Goal: Task Accomplishment & Management: Manage account settings

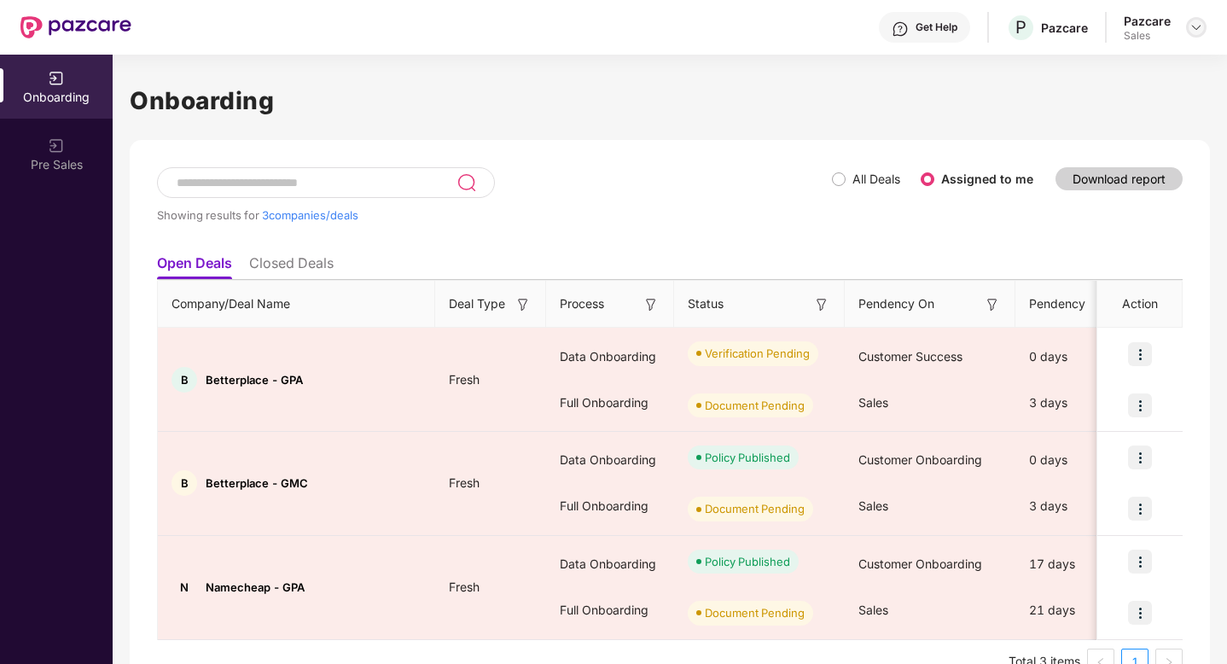
click at [1198, 25] on img at bounding box center [1196, 27] width 14 height 14
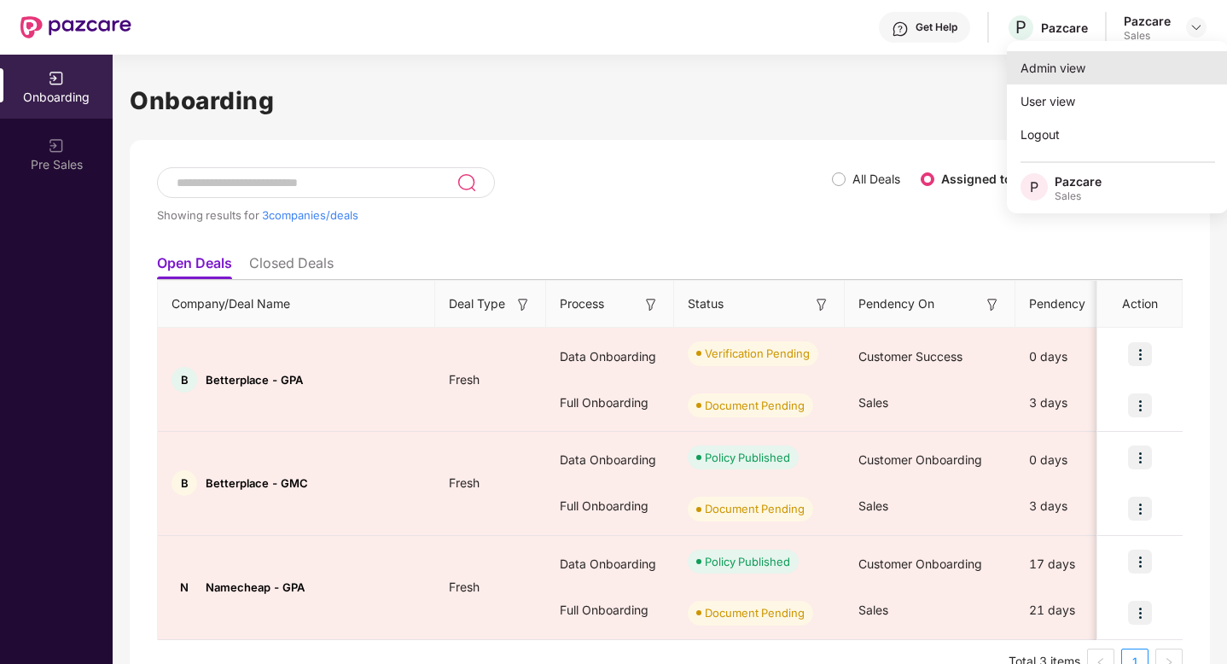
click at [1063, 57] on div "Admin view" at bounding box center [1118, 67] width 222 height 33
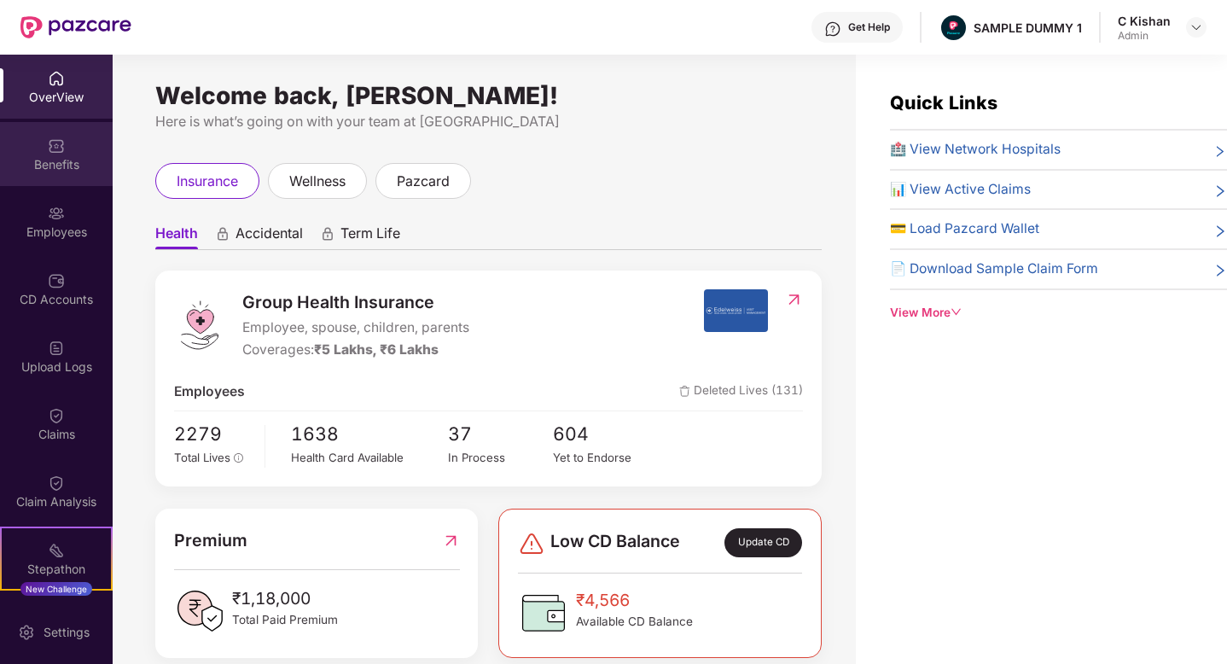
click at [58, 146] on img at bounding box center [56, 145] width 17 height 17
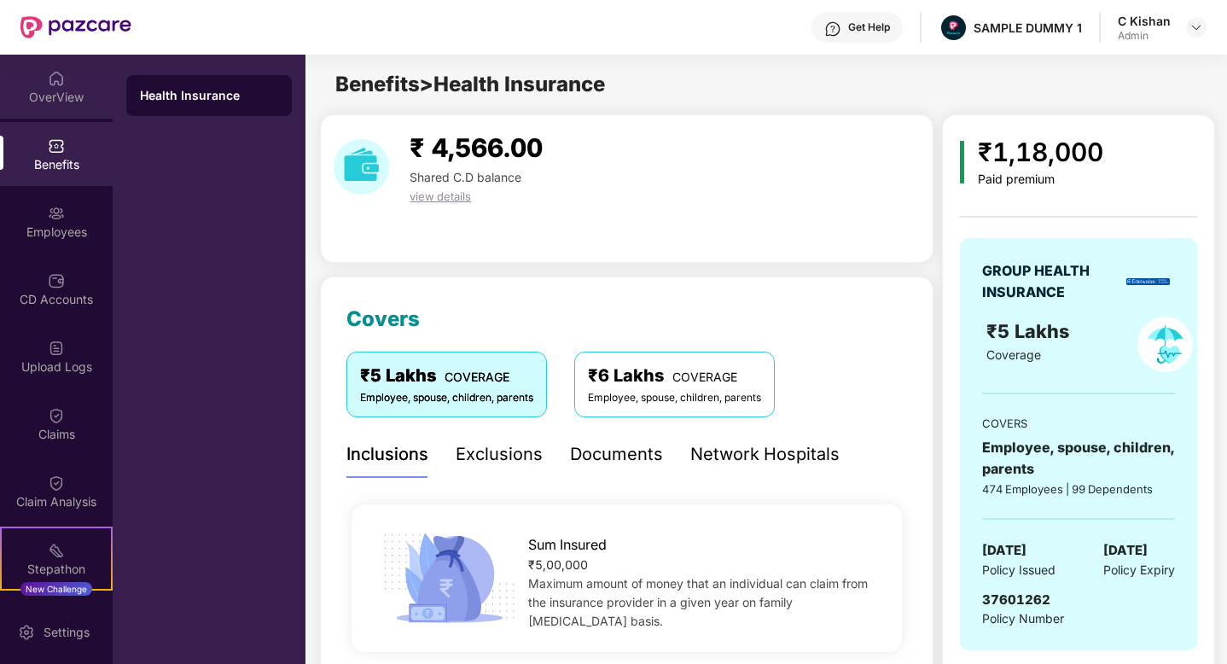
click at [38, 73] on div "OverView" at bounding box center [56, 87] width 113 height 64
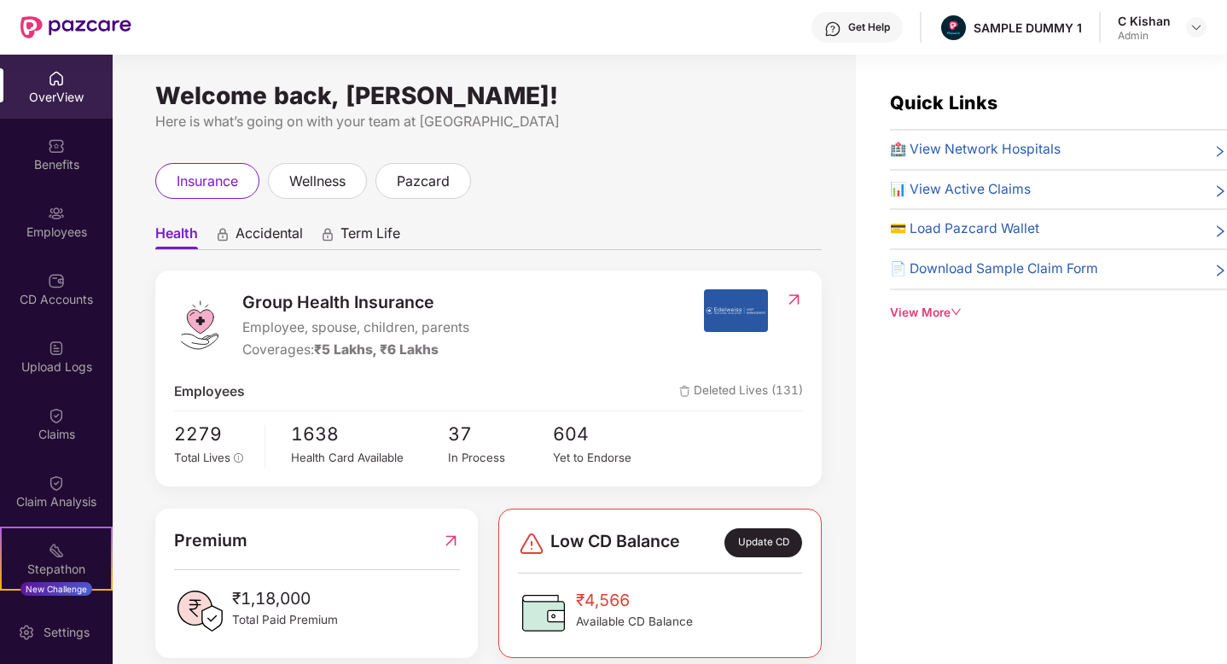
click at [253, 230] on span "Accidental" at bounding box center [268, 236] width 67 height 25
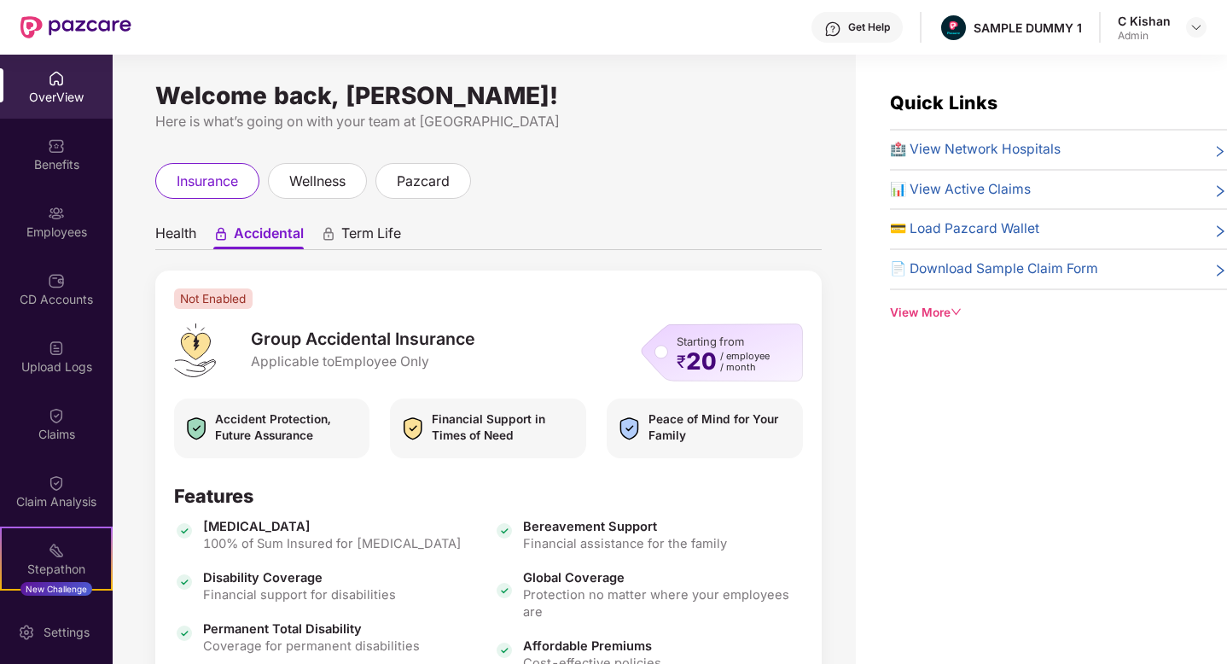
click at [360, 228] on span "Term Life" at bounding box center [371, 236] width 60 height 25
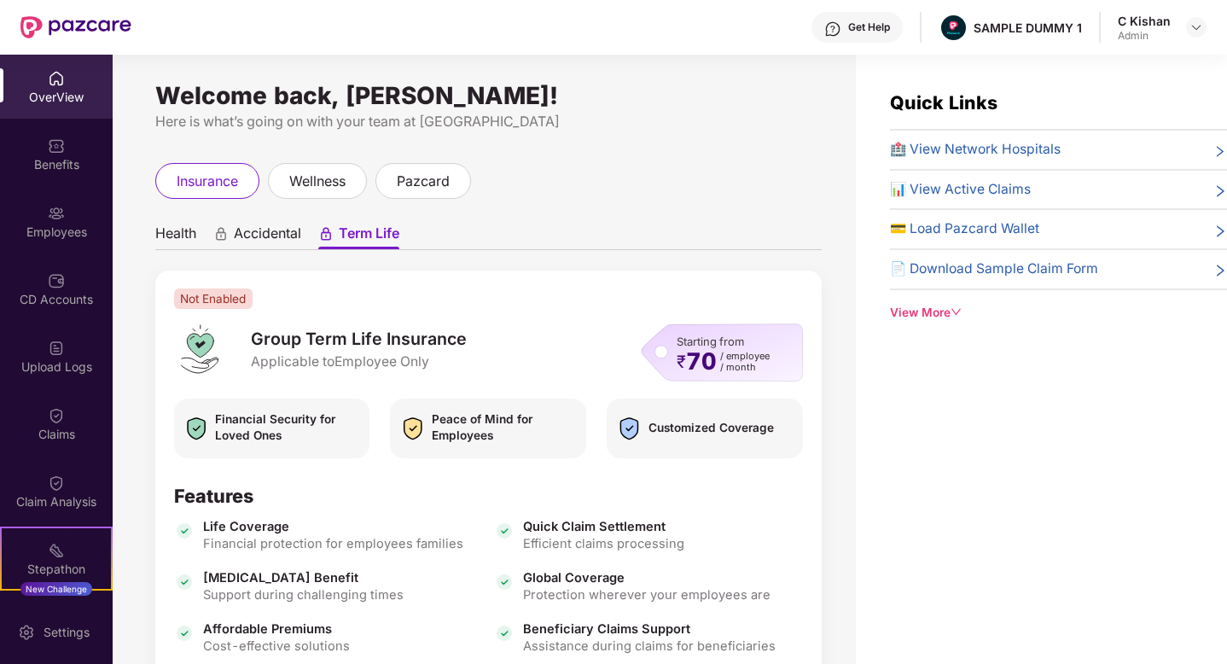
click at [174, 236] on span "Health" at bounding box center [175, 236] width 41 height 25
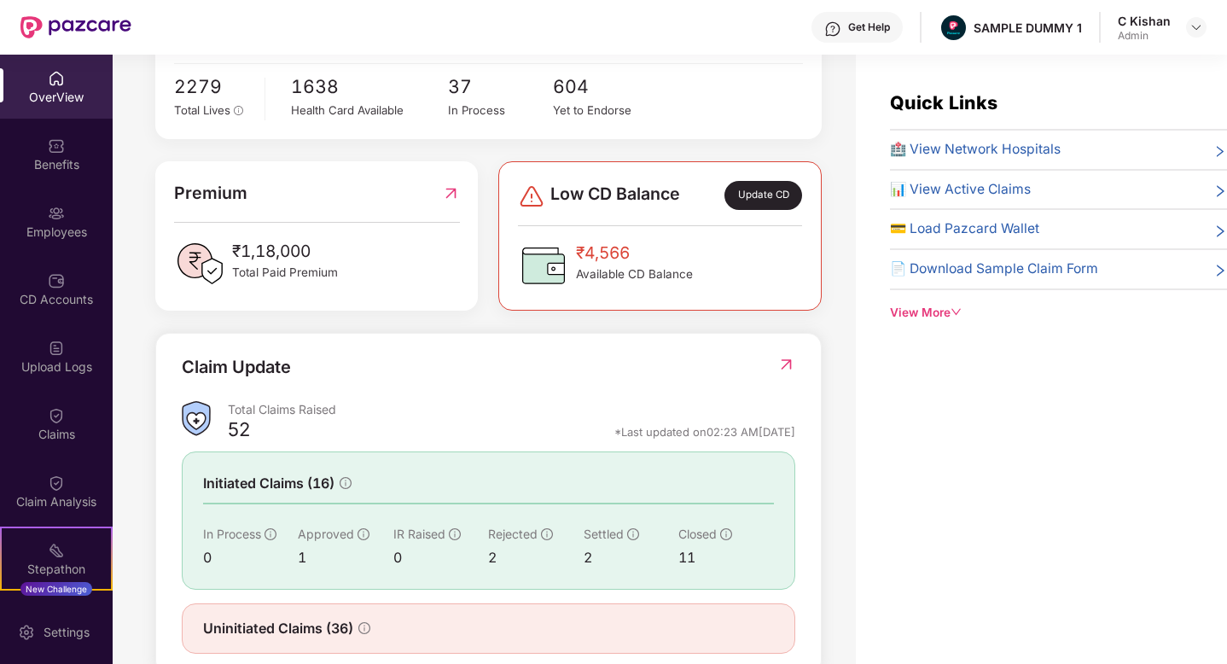
scroll to position [353, 0]
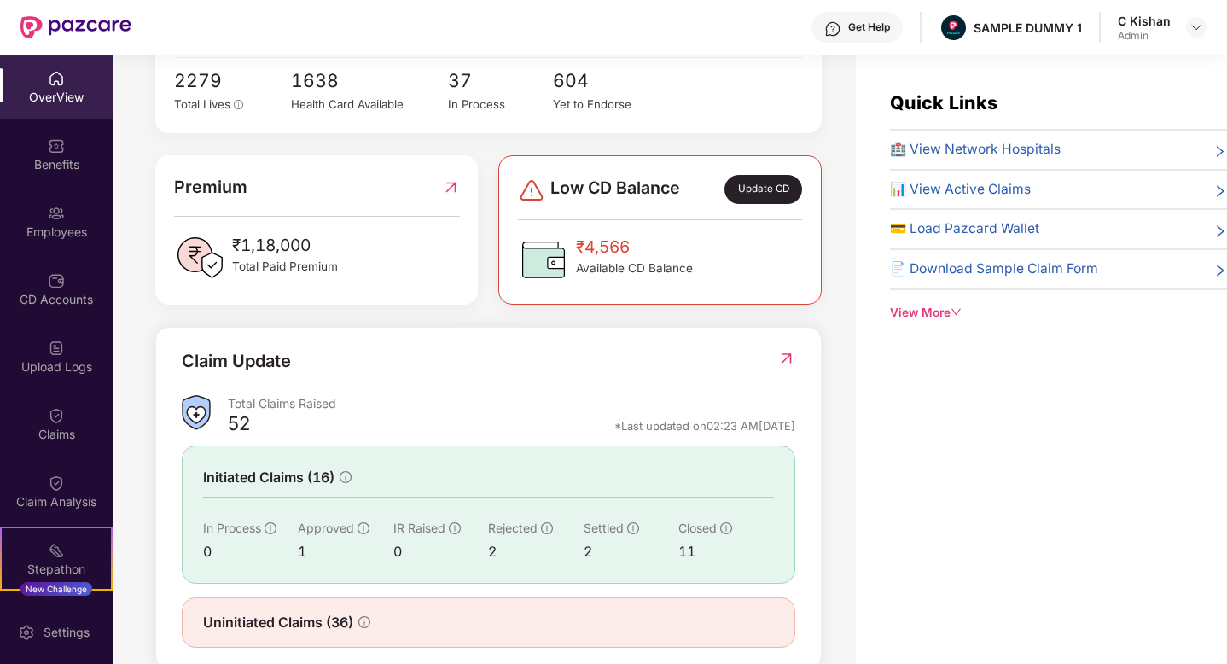
click at [786, 355] on img at bounding box center [786, 358] width 18 height 17
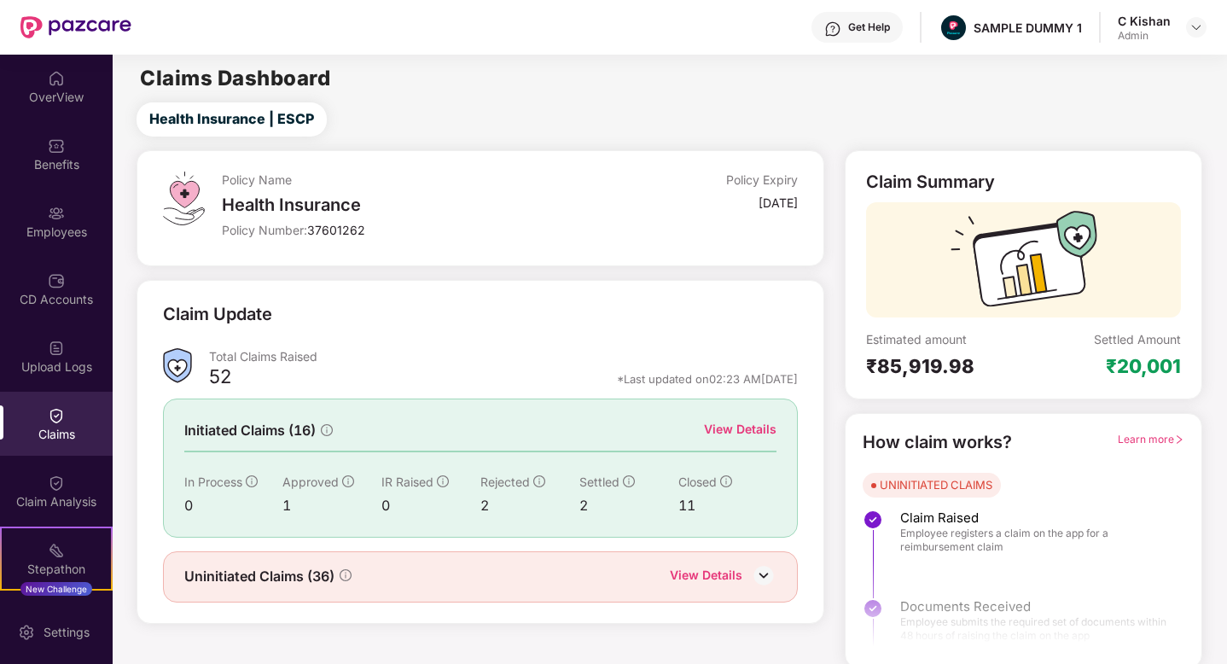
click at [726, 423] on div "View Details" at bounding box center [740, 429] width 73 height 19
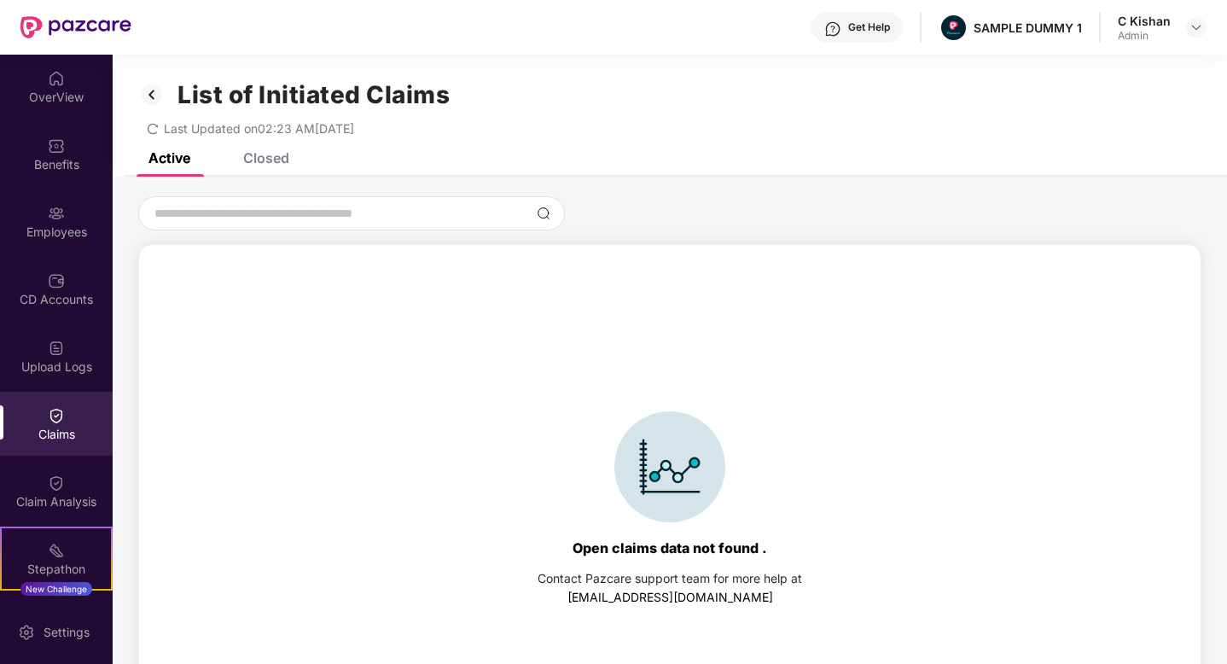
click at [259, 154] on div "Closed" at bounding box center [266, 157] width 46 height 17
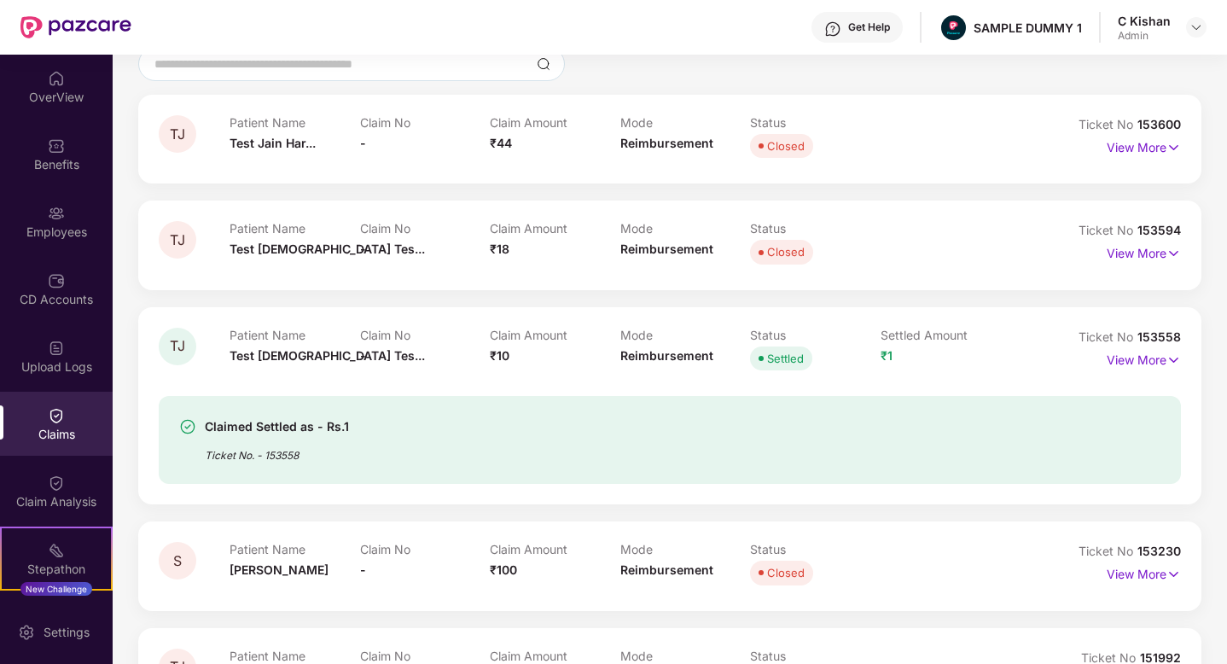
scroll to position [157, 0]
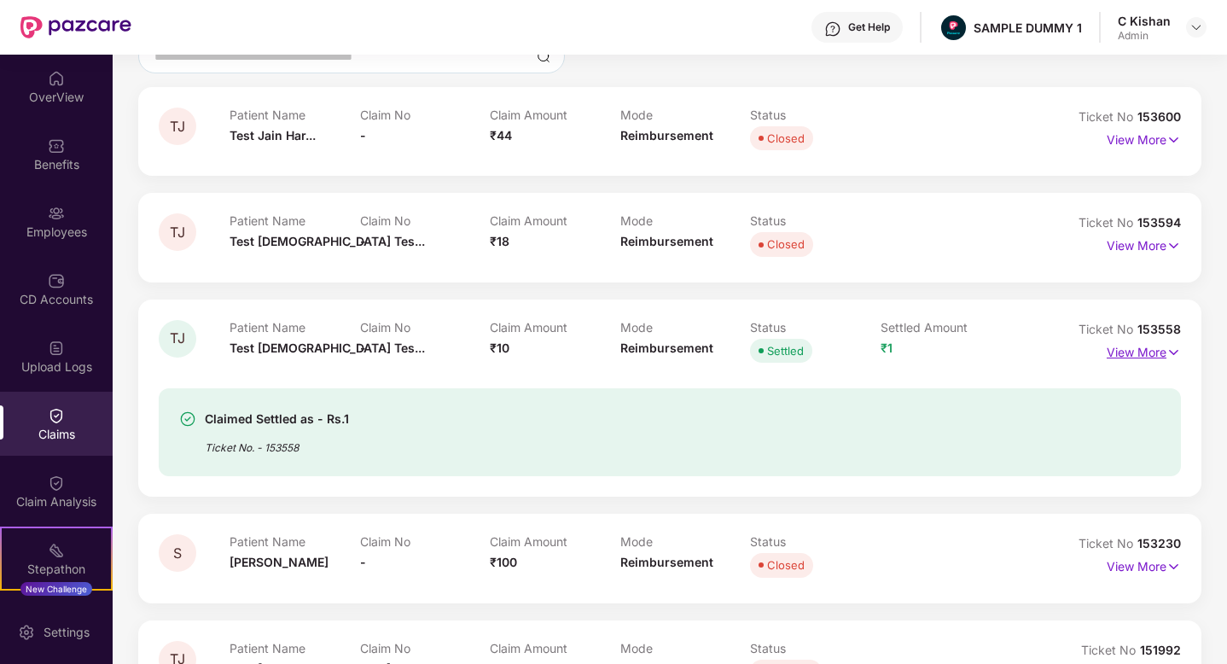
click at [1136, 351] on p "View More" at bounding box center [1144, 350] width 74 height 23
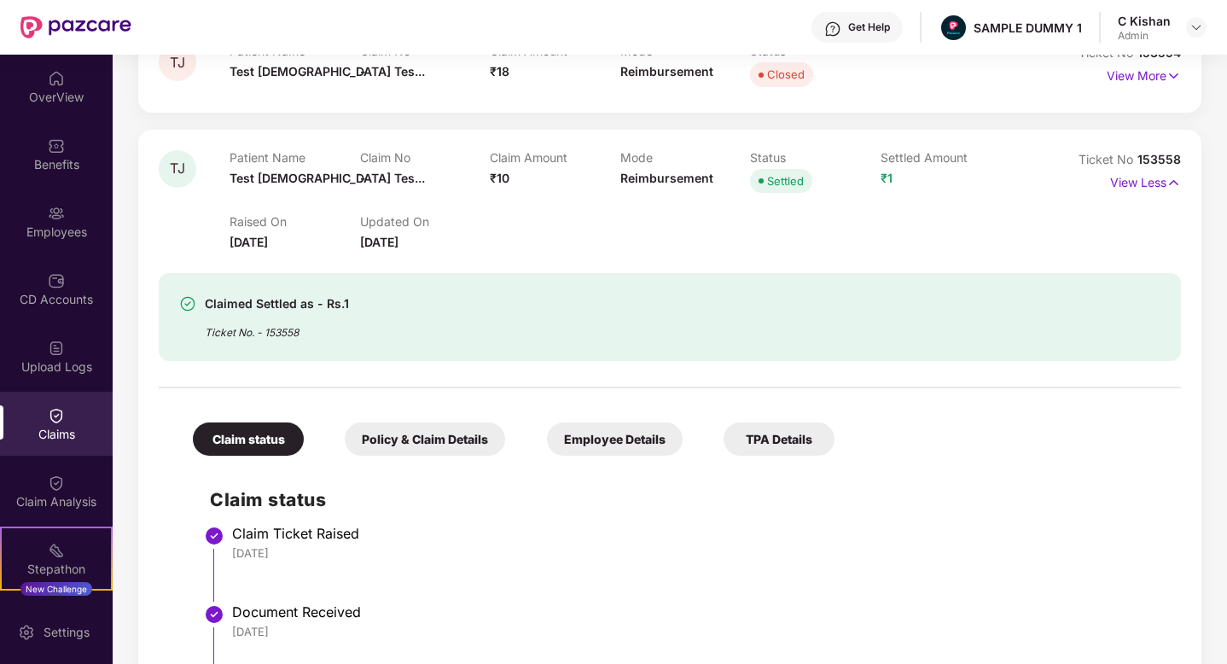
scroll to position [410, 0]
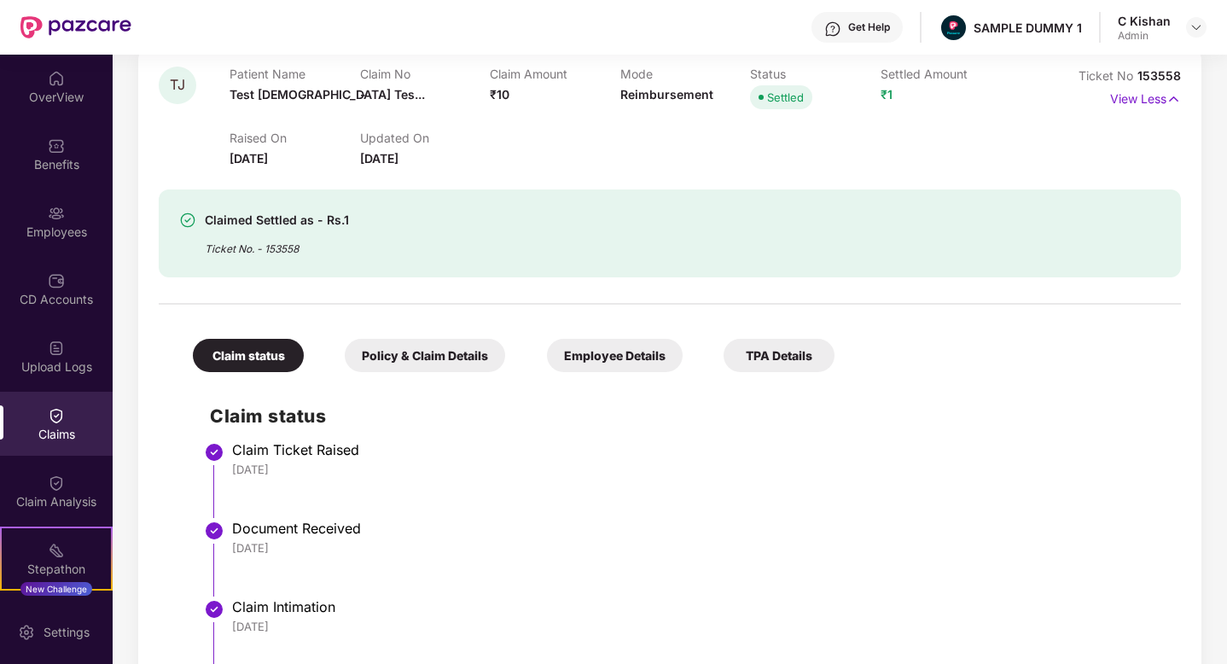
click at [857, 33] on div "Get Help" at bounding box center [869, 27] width 42 height 14
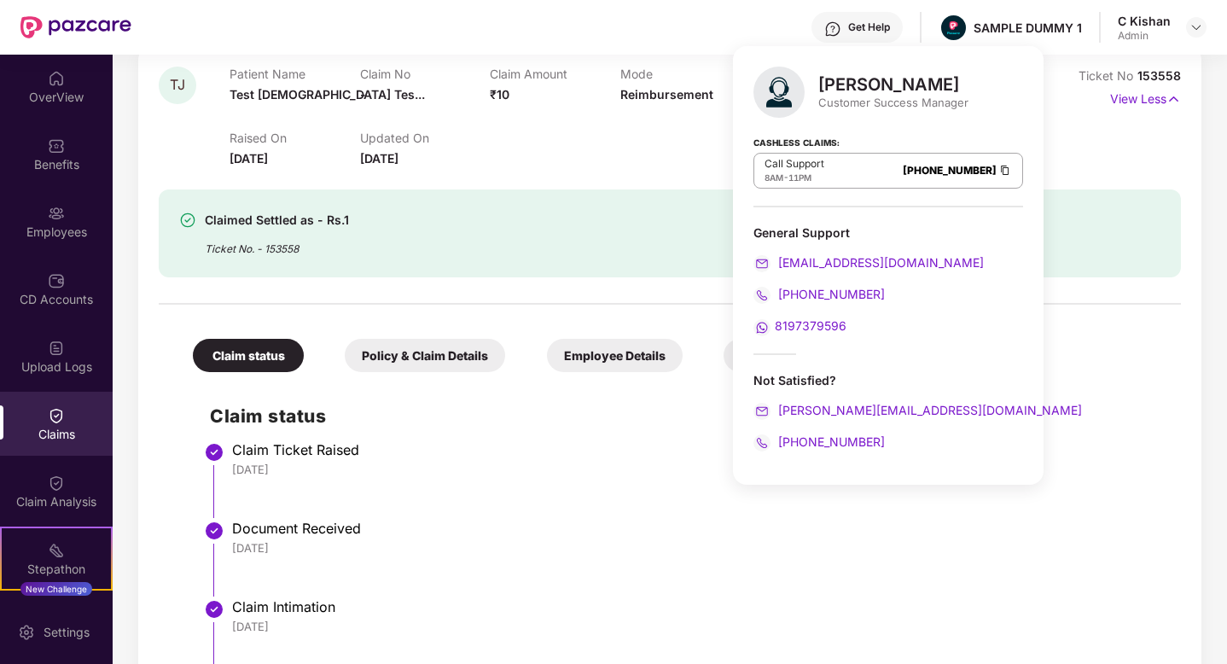
click at [578, 218] on div "Claimed Settled as - Rs.1 Ticket No. - 153558" at bounding box center [587, 233] width 817 height 47
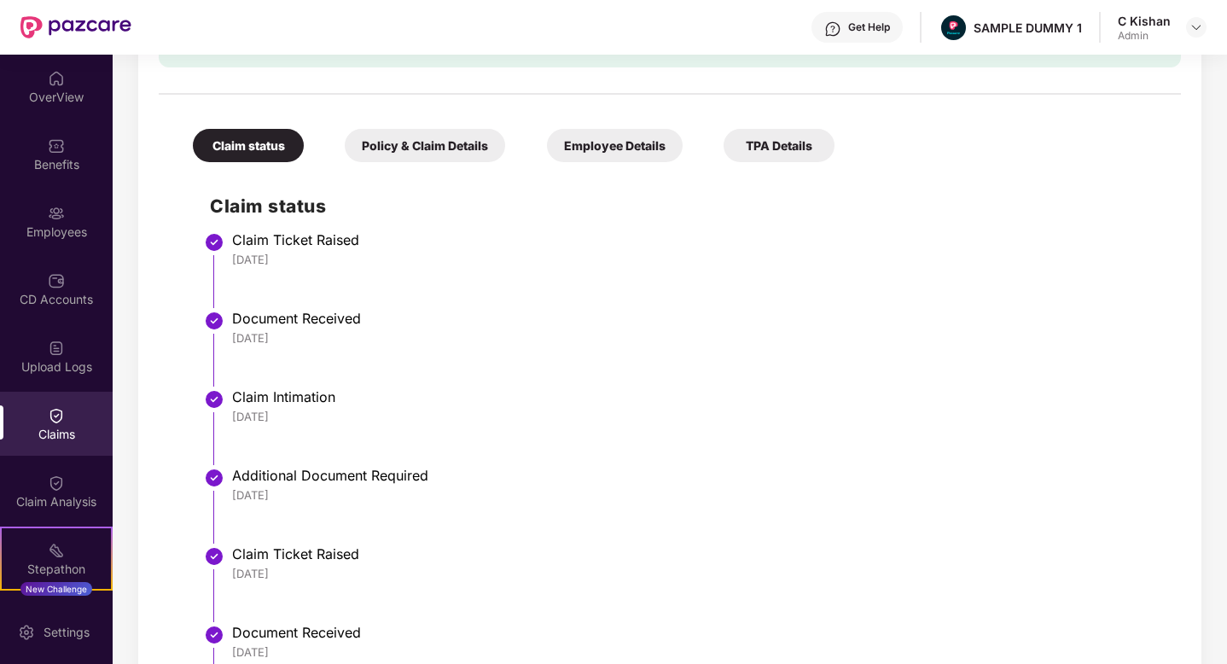
scroll to position [620, 0]
click at [863, 30] on div "Get Help" at bounding box center [869, 27] width 42 height 14
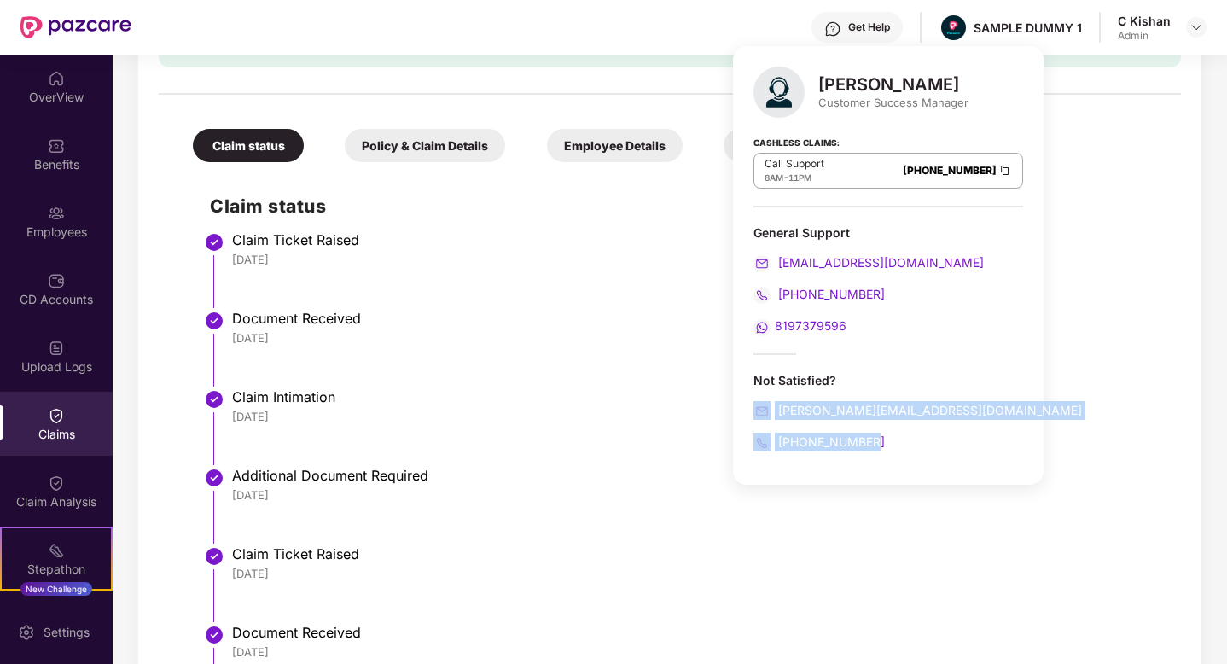
drag, startPoint x: 883, startPoint y: 446, endPoint x: 762, endPoint y: 392, distance: 132.5
click at [762, 392] on div "Not Satisfied? [PERSON_NAME][EMAIL_ADDRESS][DOMAIN_NAME] [PHONE_NUMBER]" at bounding box center [888, 411] width 270 height 79
click at [619, 265] on div "[DATE]" at bounding box center [698, 259] width 932 height 15
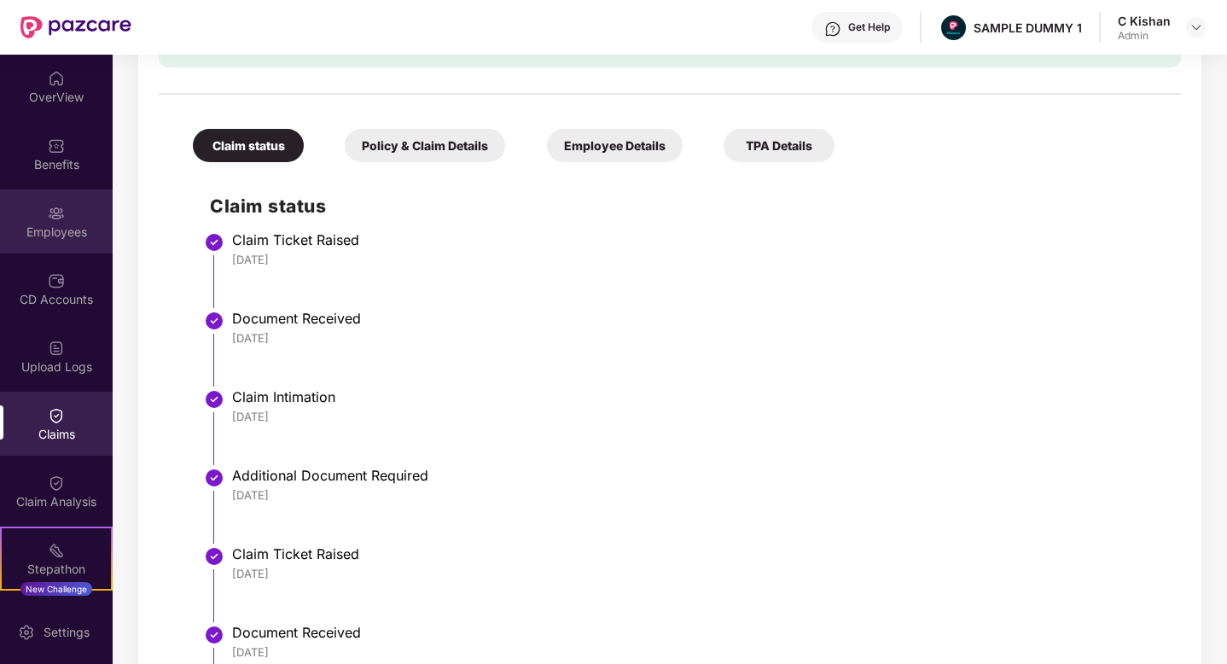
click at [61, 225] on div "Employees" at bounding box center [56, 232] width 113 height 17
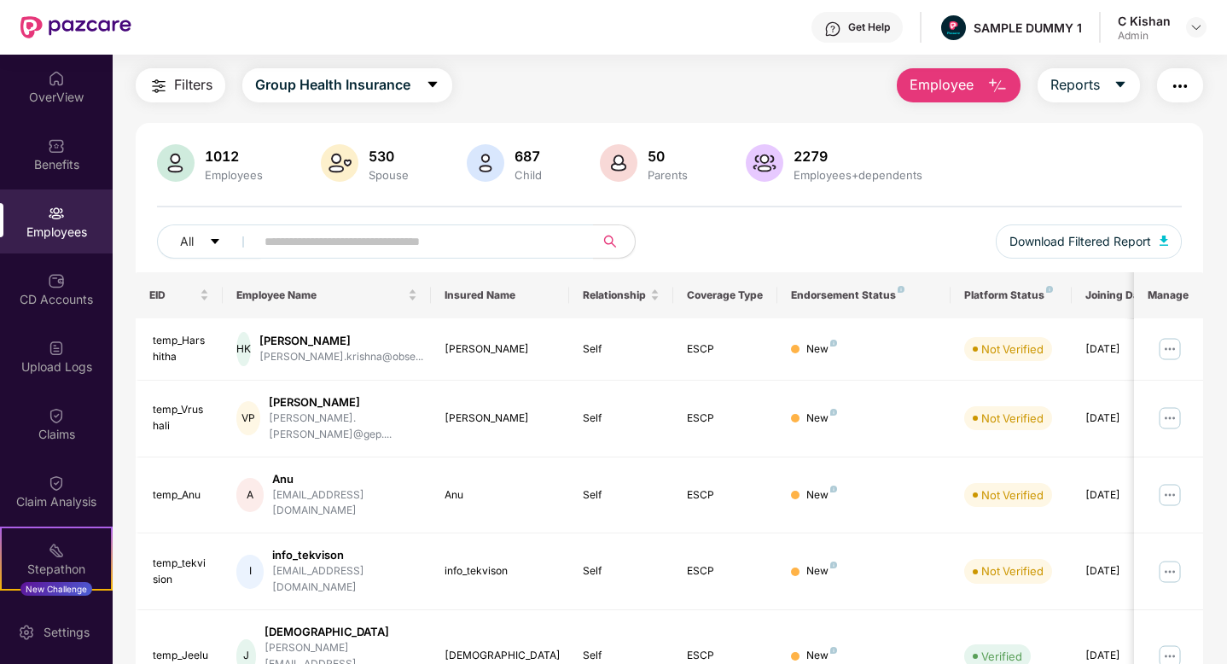
scroll to position [0, 0]
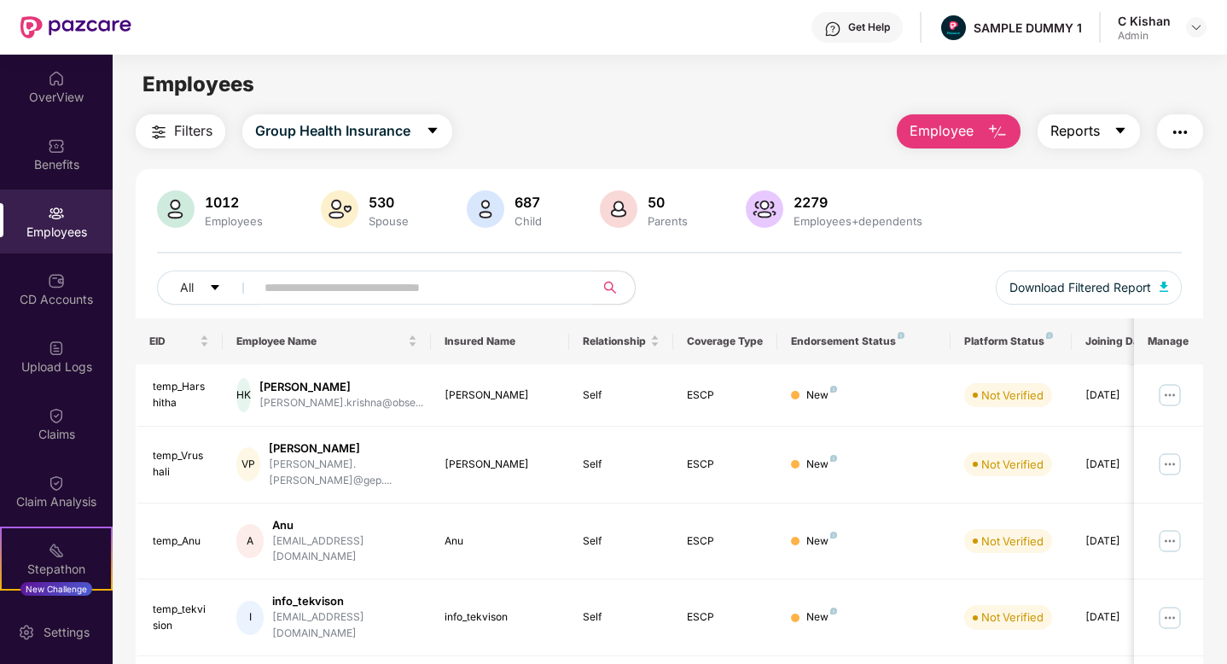
click at [1105, 133] on button "Reports" at bounding box center [1088, 131] width 102 height 34
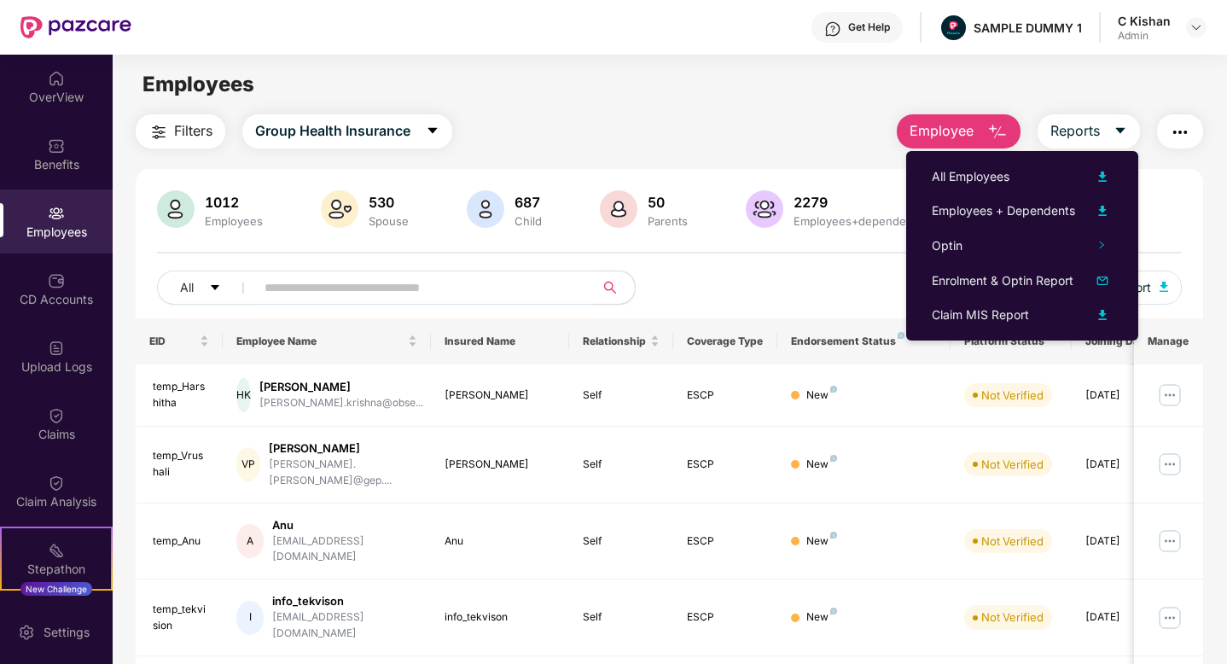
click at [1187, 137] on img "button" at bounding box center [1180, 132] width 20 height 20
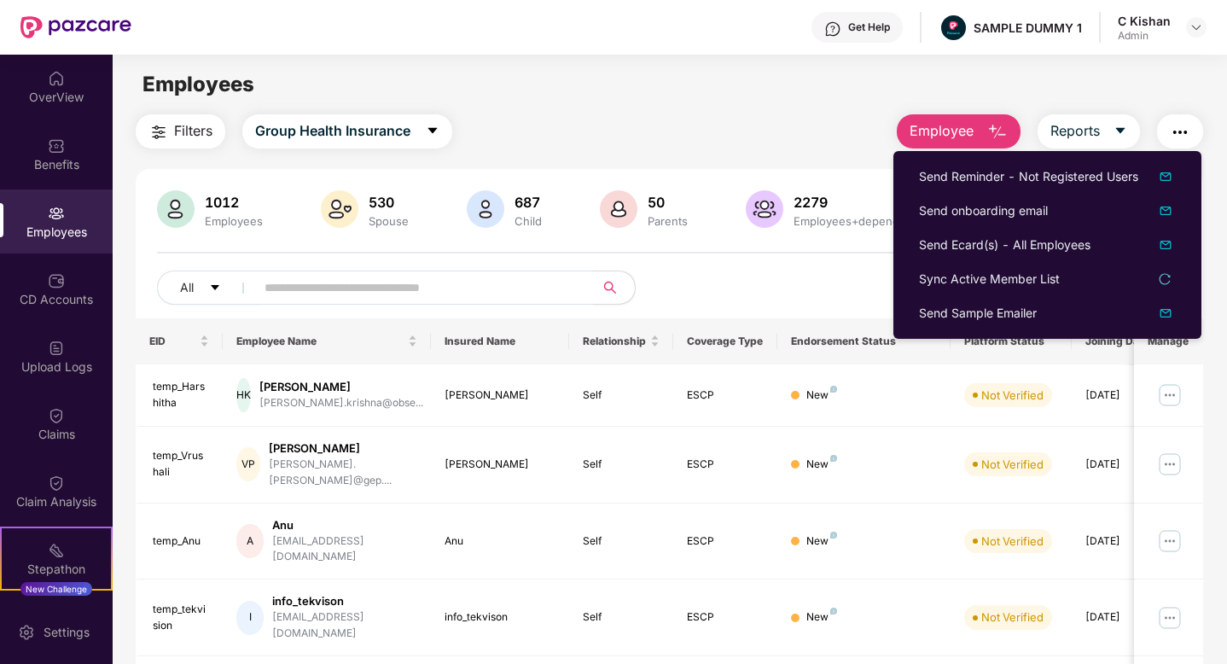
click at [800, 290] on div "All Download Filtered Report" at bounding box center [669, 294] width 1025 height 48
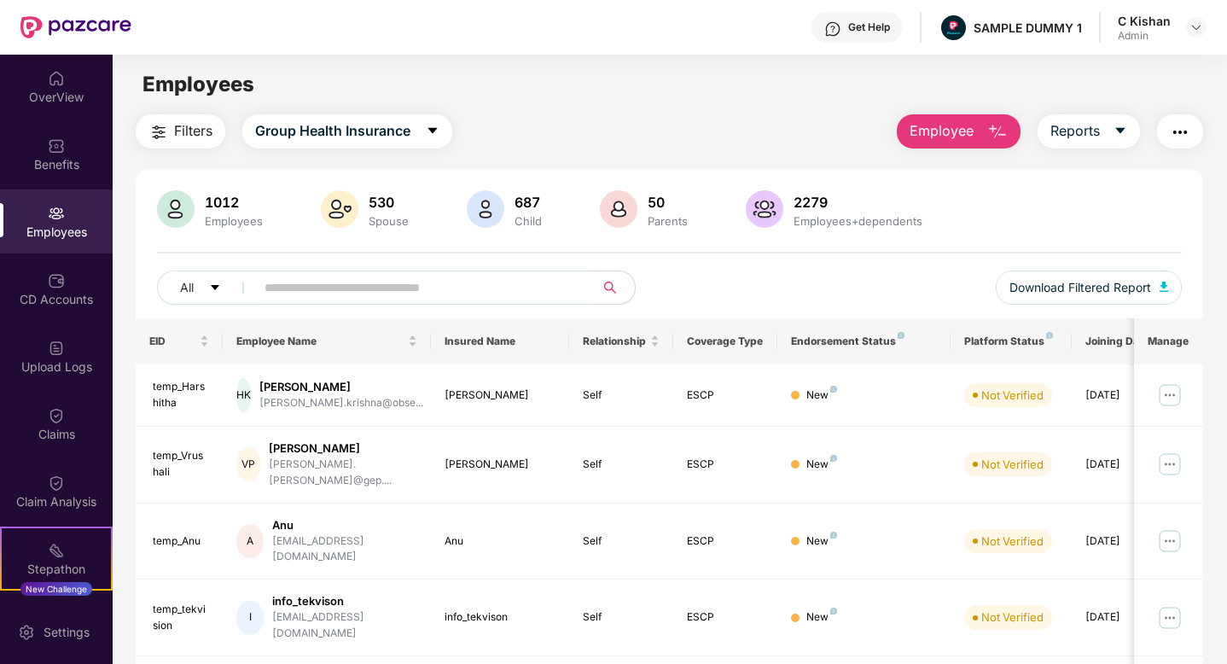
click at [1190, 137] on button "button" at bounding box center [1180, 131] width 46 height 34
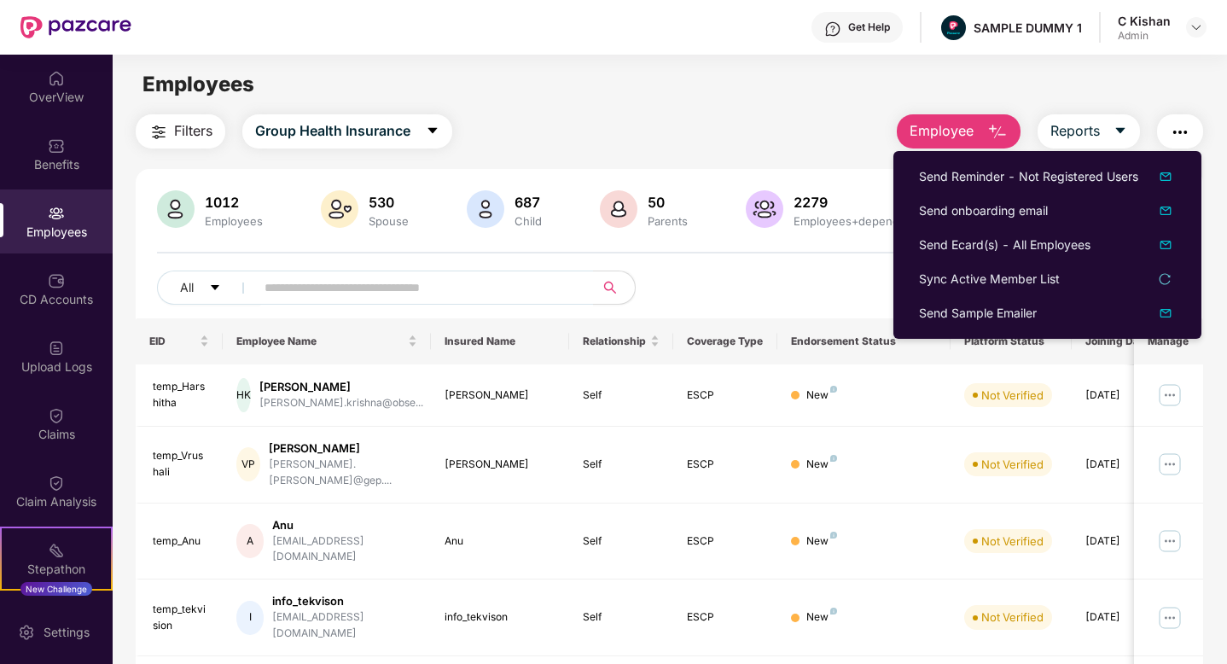
click at [863, 273] on div "All Download Filtered Report" at bounding box center [669, 294] width 1025 height 48
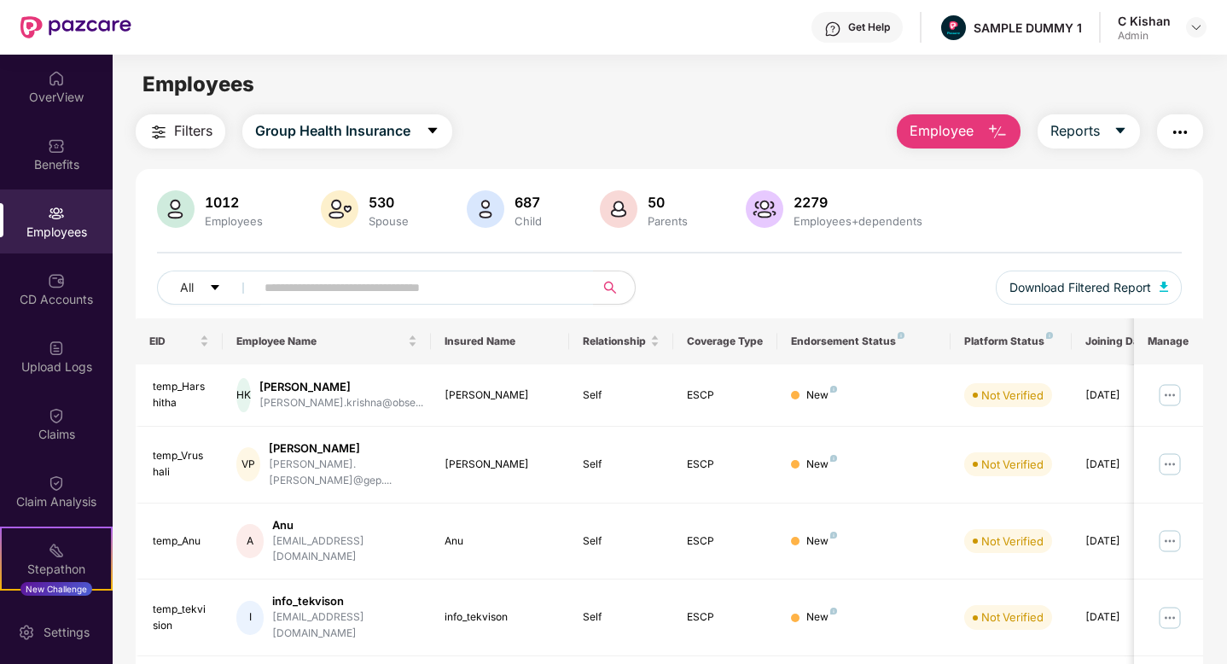
click at [994, 128] on img "button" at bounding box center [997, 132] width 20 height 20
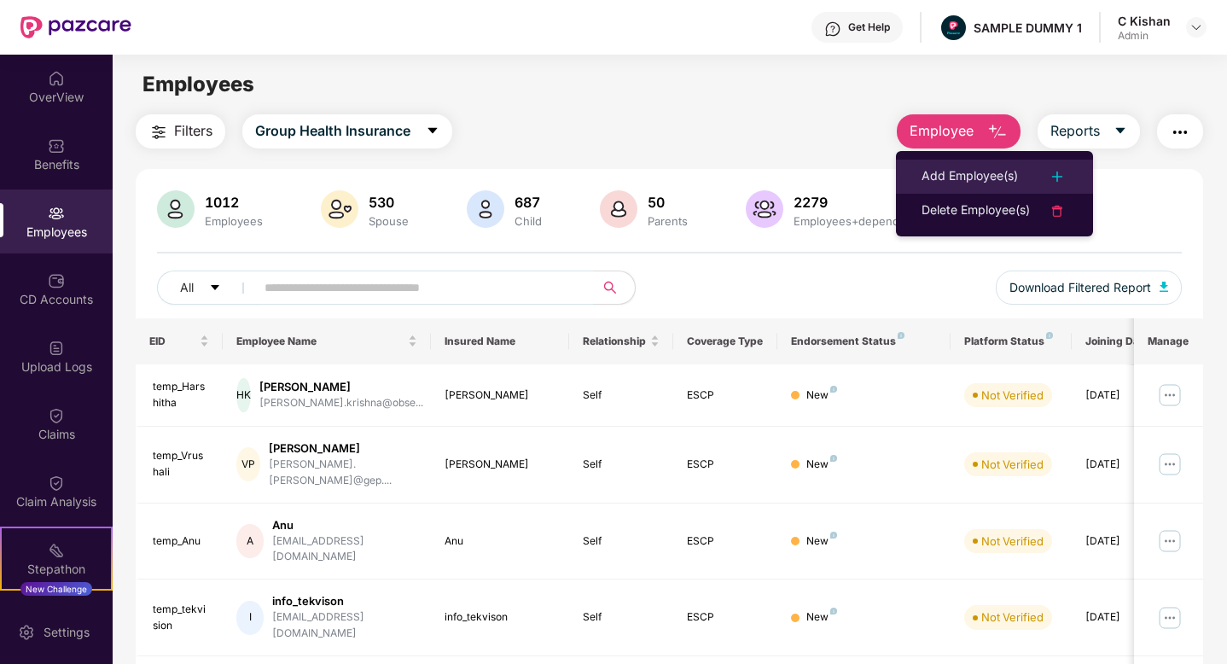
click at [952, 177] on div "Add Employee(s)" at bounding box center [969, 176] width 96 height 20
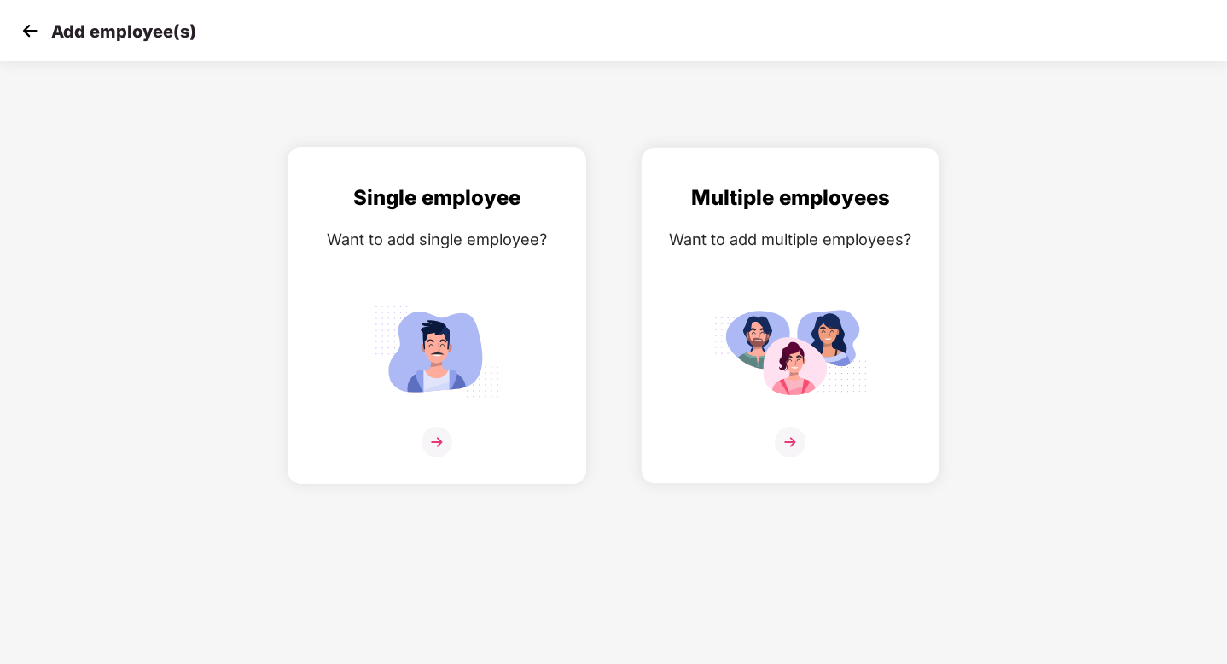
click at [441, 442] on img at bounding box center [436, 442] width 31 height 31
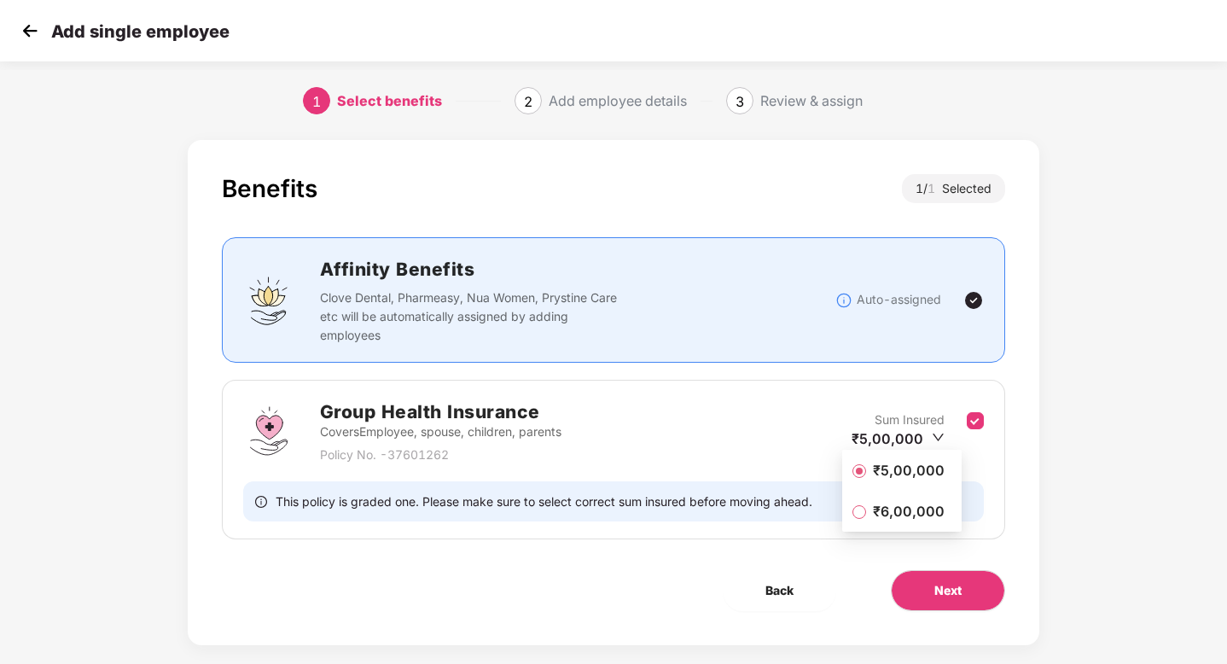
click at [902, 467] on span "₹5,00,000" at bounding box center [908, 470] width 85 height 19
click at [926, 573] on button "Next" at bounding box center [948, 590] width 114 height 41
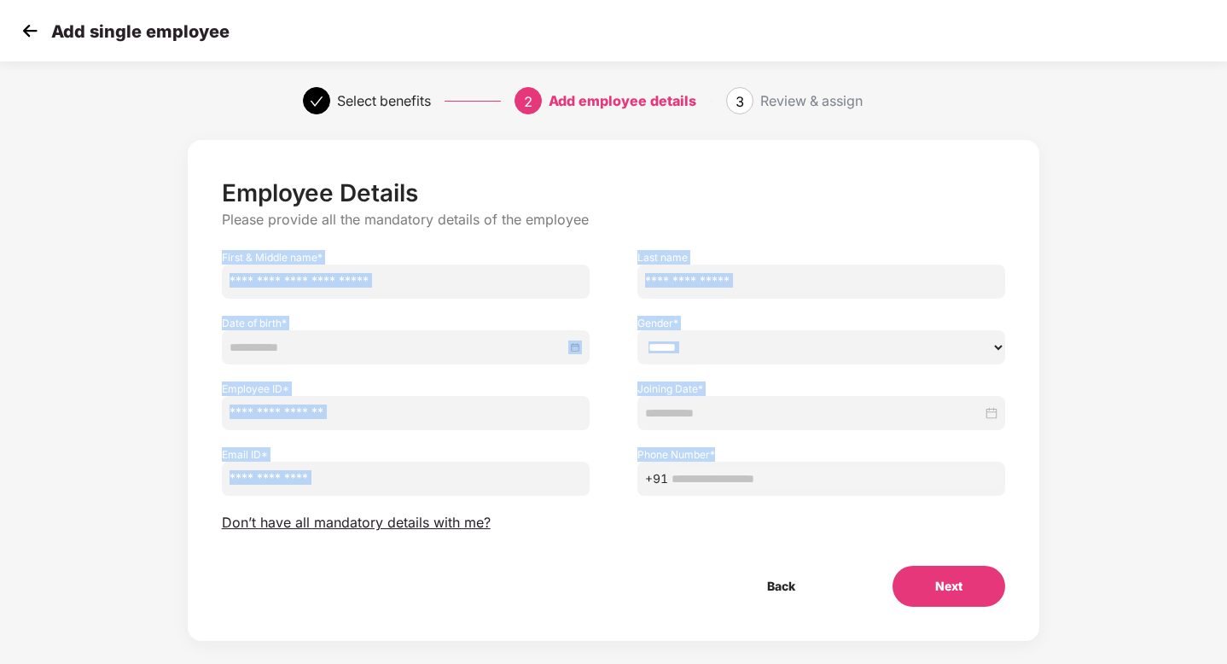
drag, startPoint x: 222, startPoint y: 257, endPoint x: 847, endPoint y: 469, distance: 660.5
click at [847, 469] on div "Employee Details Please provide all the mandatory details of the employee First…" at bounding box center [614, 392] width 784 height 428
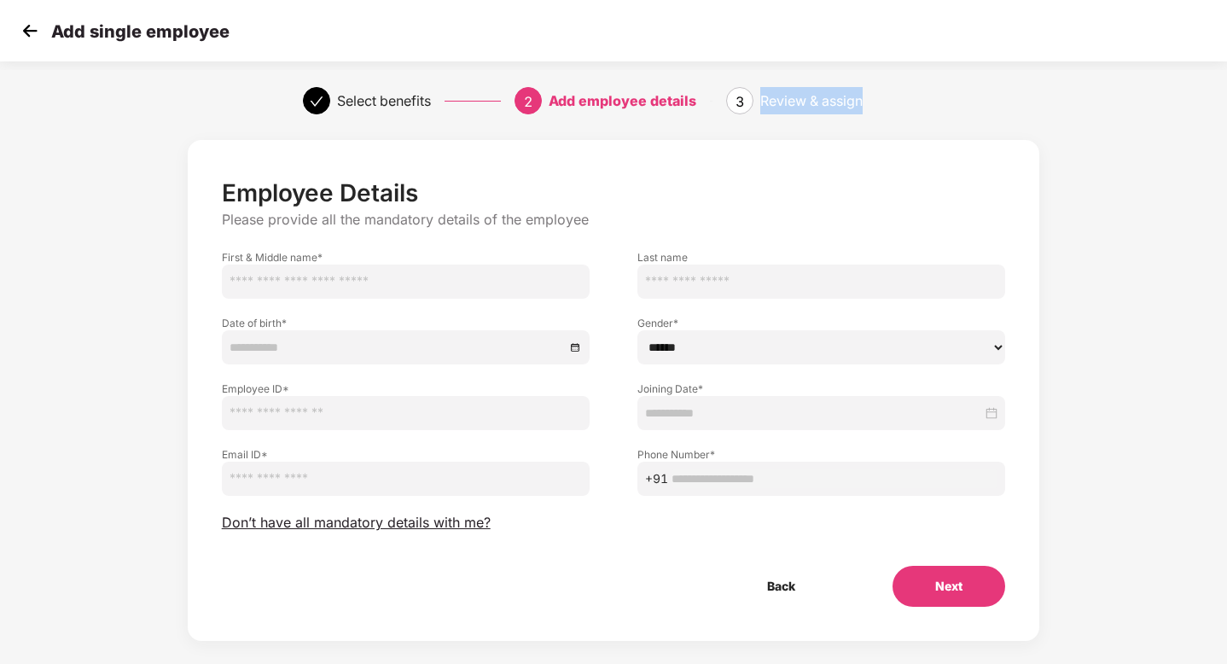
drag, startPoint x: 764, startPoint y: 95, endPoint x: 898, endPoint y: 73, distance: 135.8
click at [898, 102] on div "Review & assign" at bounding box center [842, 100] width 164 height 27
click at [311, 524] on span "Don’t have all mandatory details with me?" at bounding box center [356, 523] width 269 height 18
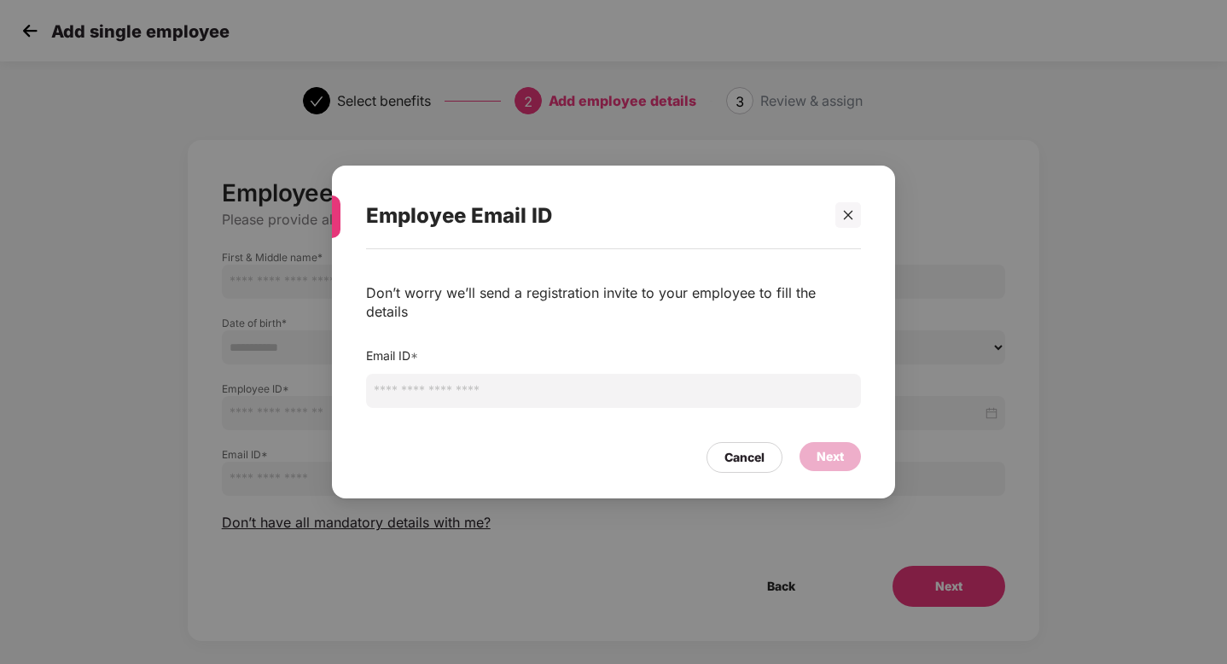
click at [449, 380] on input "email" at bounding box center [613, 391] width 495 height 34
click at [846, 232] on div "Employee Email ID" at bounding box center [613, 216] width 495 height 67
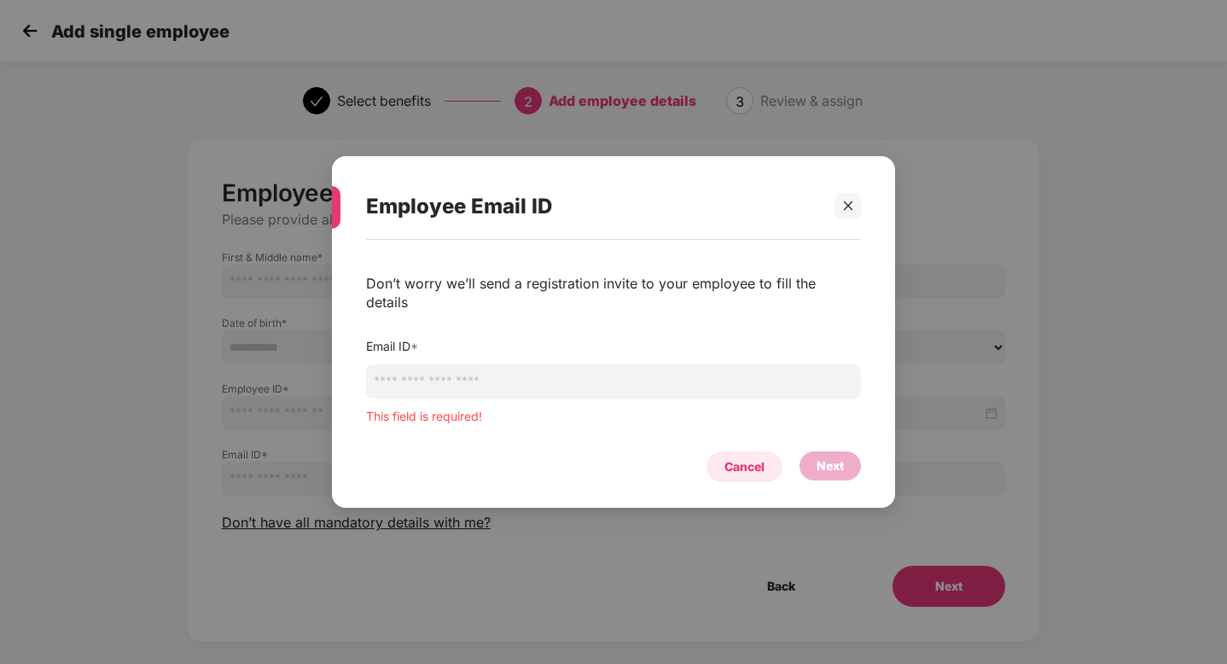
click at [712, 466] on div "Cancel" at bounding box center [744, 466] width 76 height 31
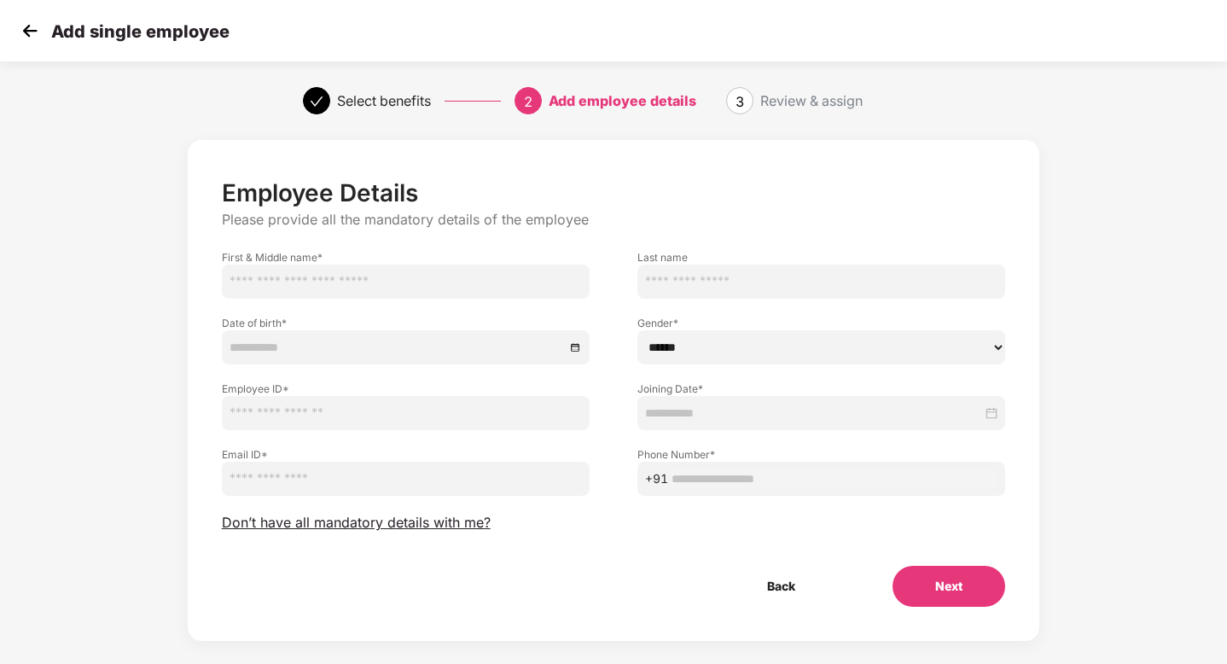
click at [34, 32] on img at bounding box center [30, 31] width 26 height 26
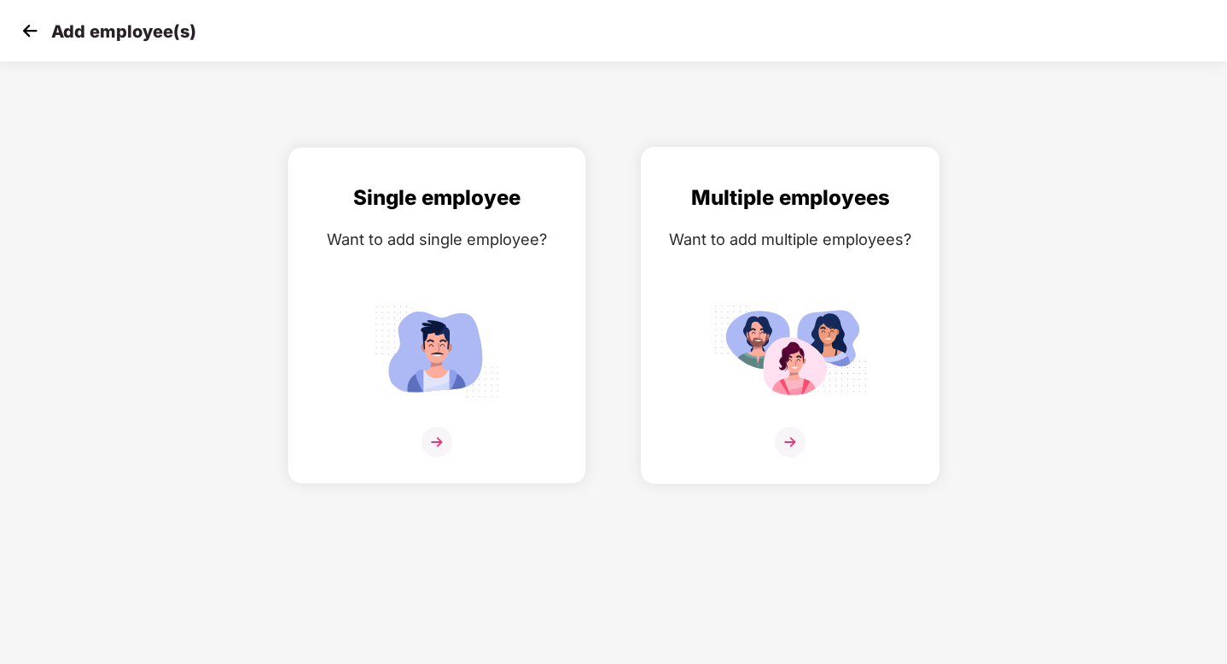
click at [779, 442] on img at bounding box center [790, 442] width 31 height 31
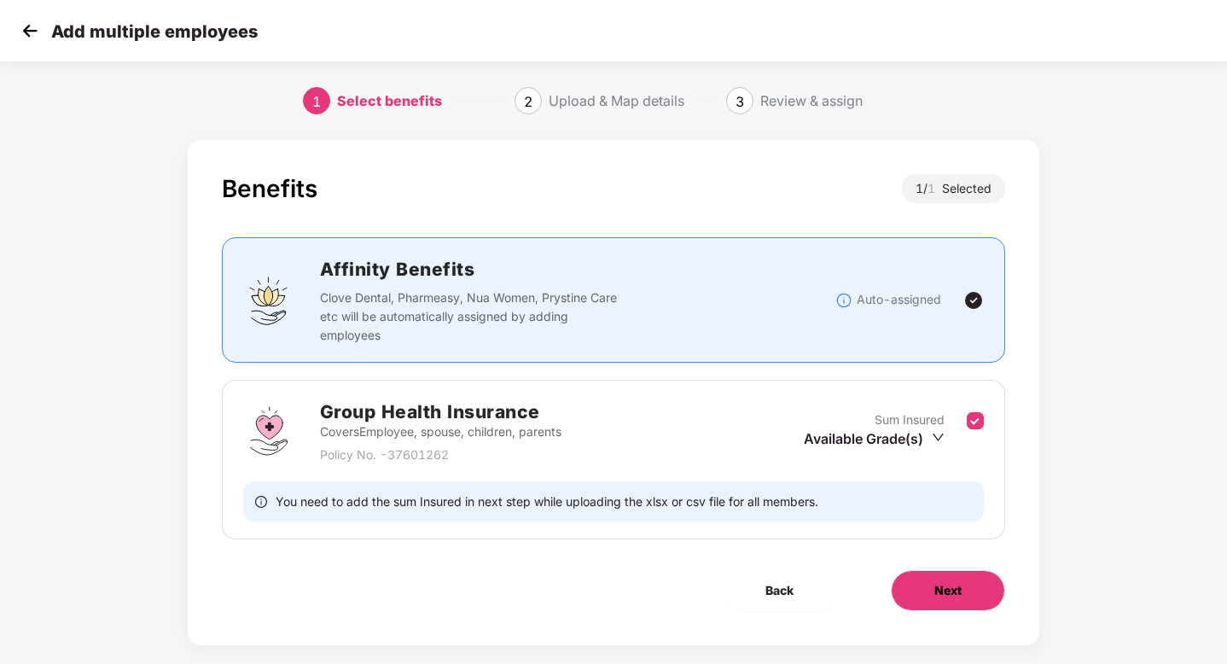
click at [956, 581] on span "Next" at bounding box center [947, 590] width 27 height 19
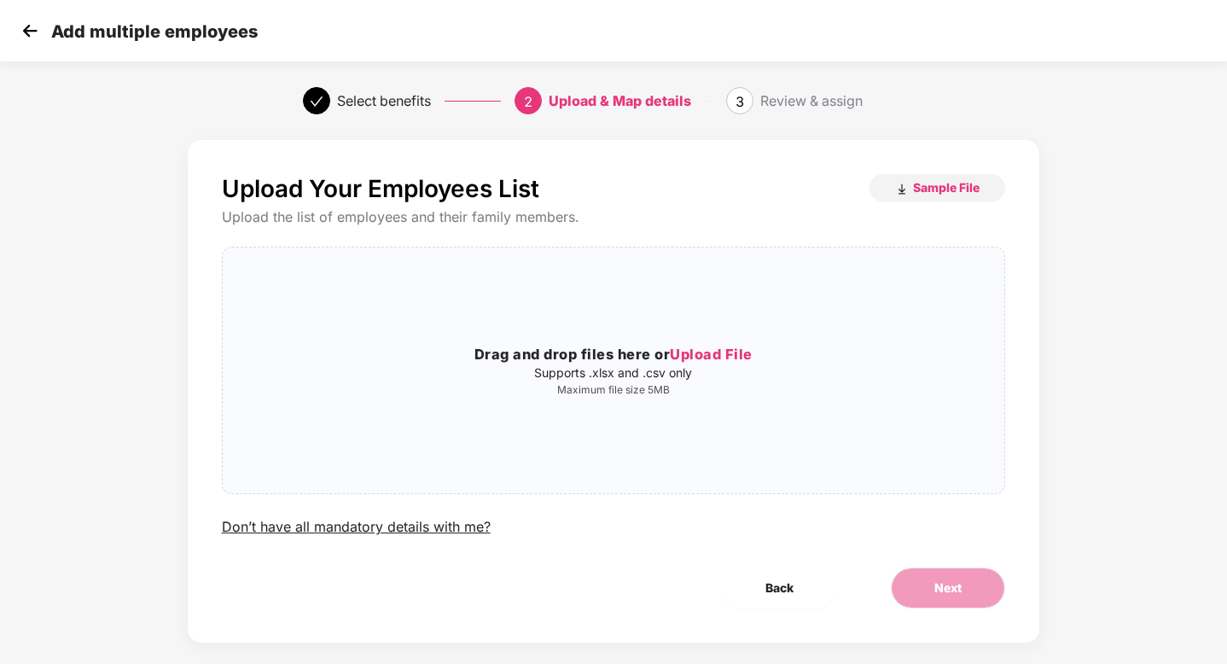
click at [27, 33] on img at bounding box center [30, 31] width 26 height 26
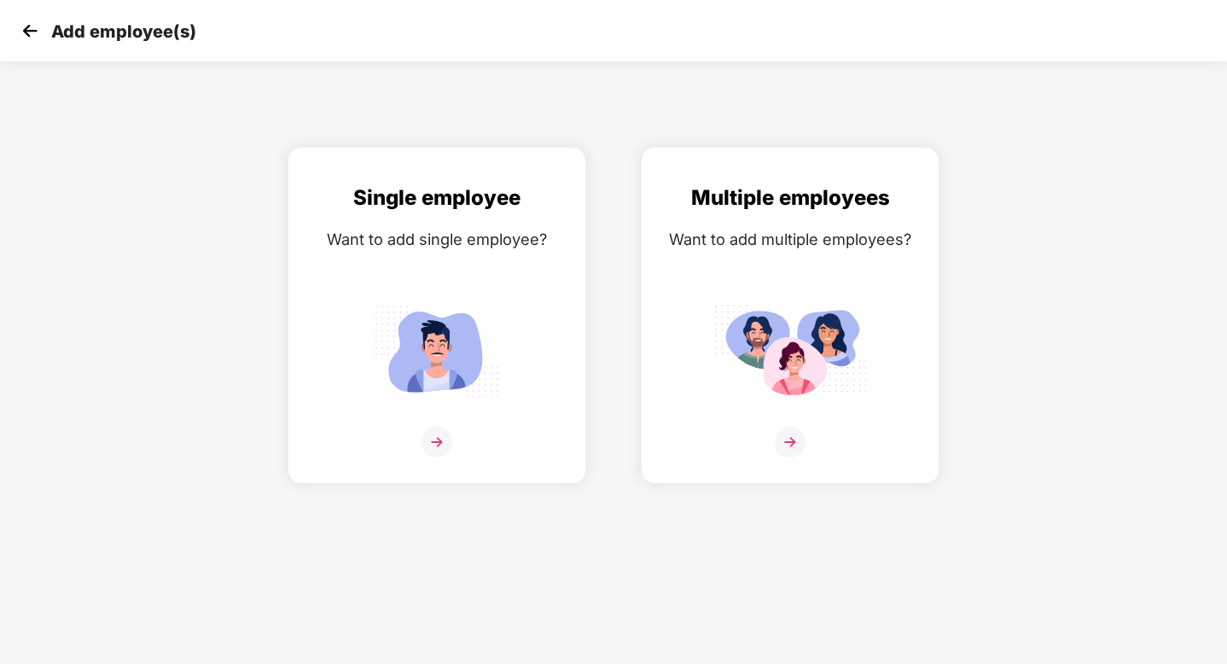
click at [27, 33] on img at bounding box center [30, 31] width 26 height 26
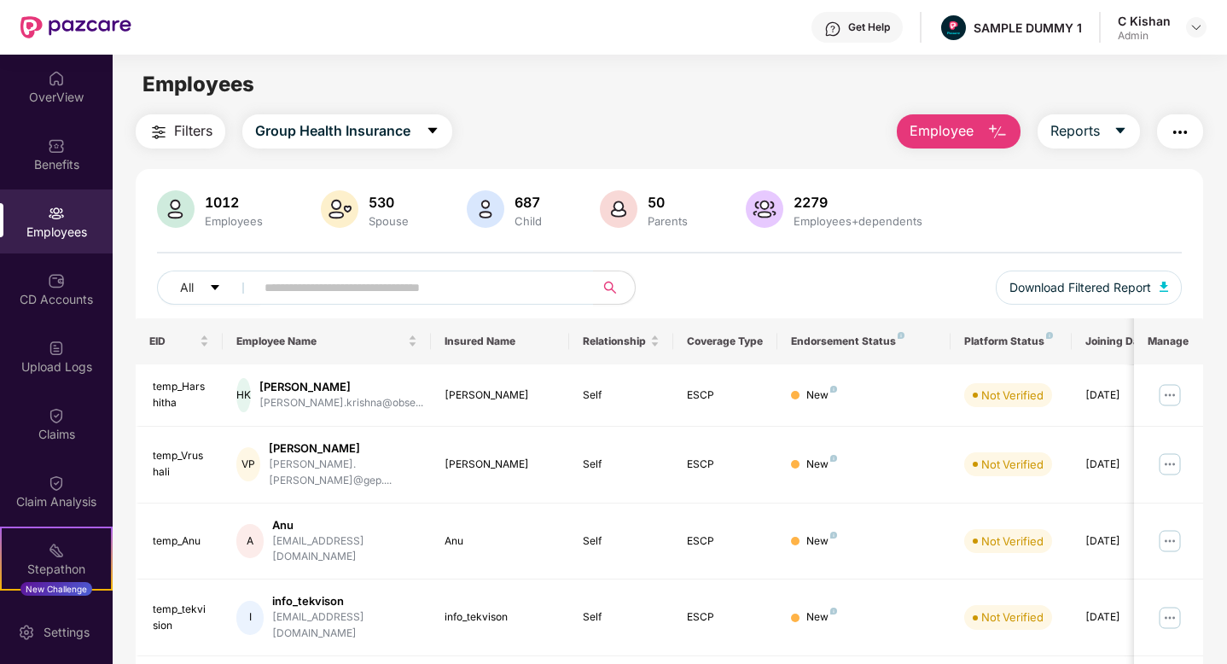
click at [984, 133] on button "Employee" at bounding box center [959, 131] width 124 height 34
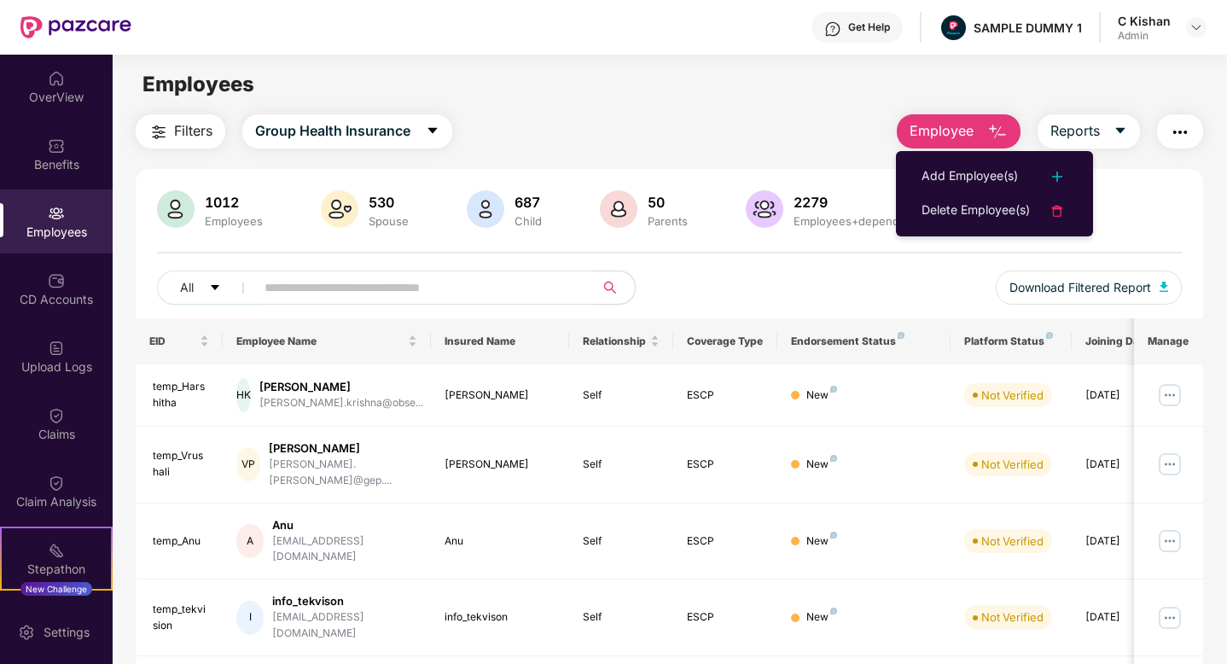
click at [520, 123] on div "Filters Group Health Insurance Employee Reports" at bounding box center [669, 131] width 1067 height 34
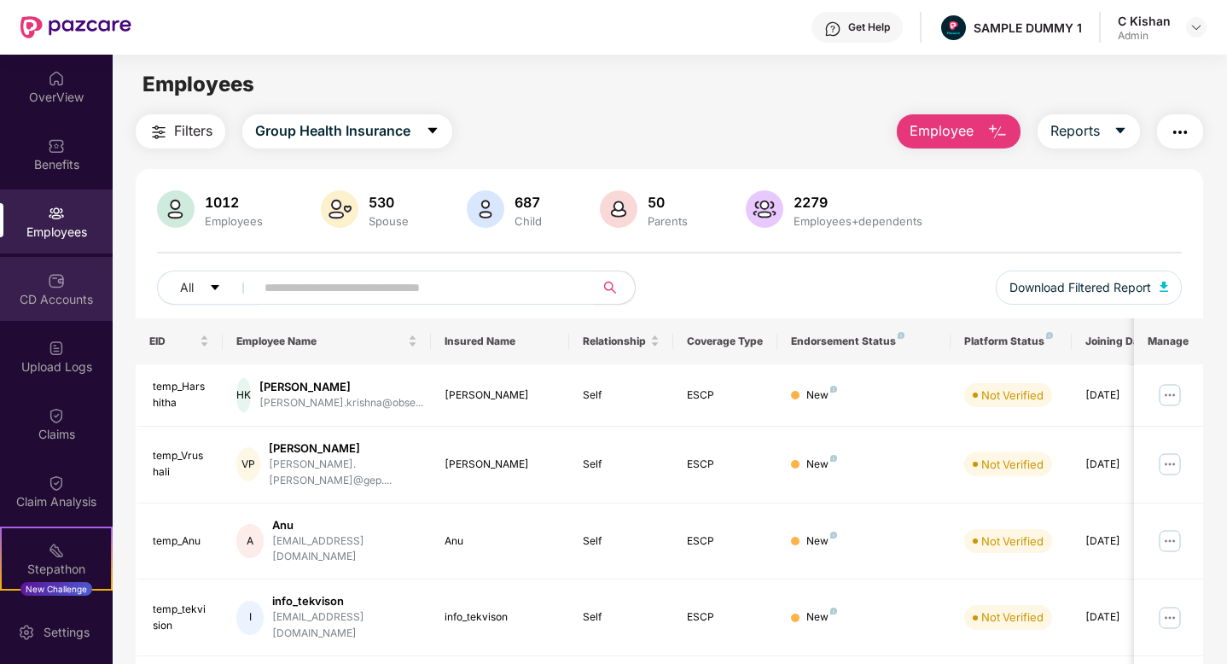
click at [43, 305] on div "CD Accounts" at bounding box center [56, 299] width 113 height 17
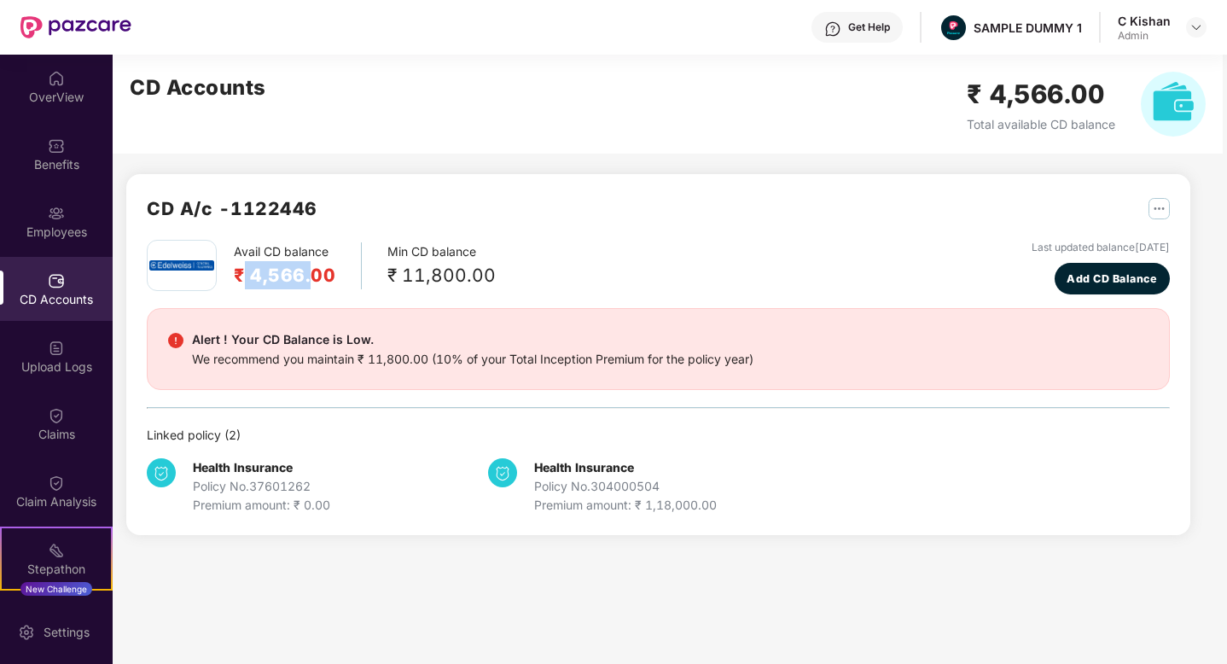
drag, startPoint x: 313, startPoint y: 272, endPoint x: 240, endPoint y: 261, distance: 74.2
click at [240, 261] on h2 "₹ 4,566.00" at bounding box center [285, 275] width 102 height 28
click at [439, 282] on div "₹ 11,800.00" at bounding box center [441, 275] width 108 height 28
click at [1090, 289] on button "Add CD Balance" at bounding box center [1112, 279] width 115 height 32
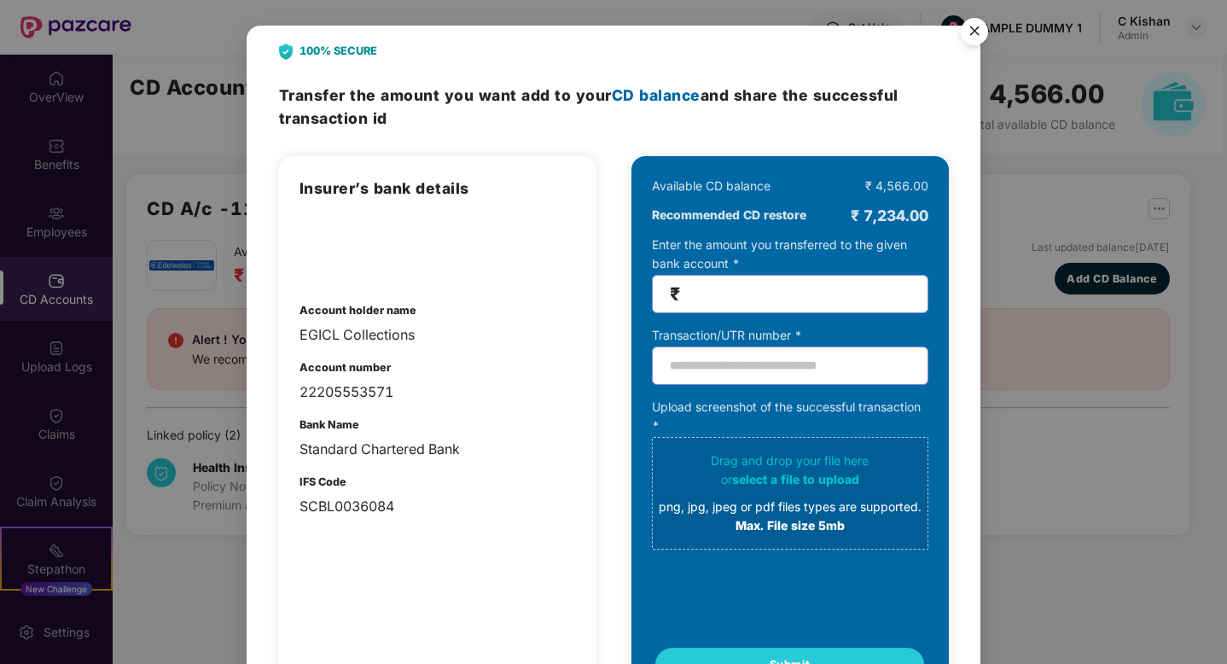
click at [977, 29] on img "Close" at bounding box center [974, 34] width 48 height 48
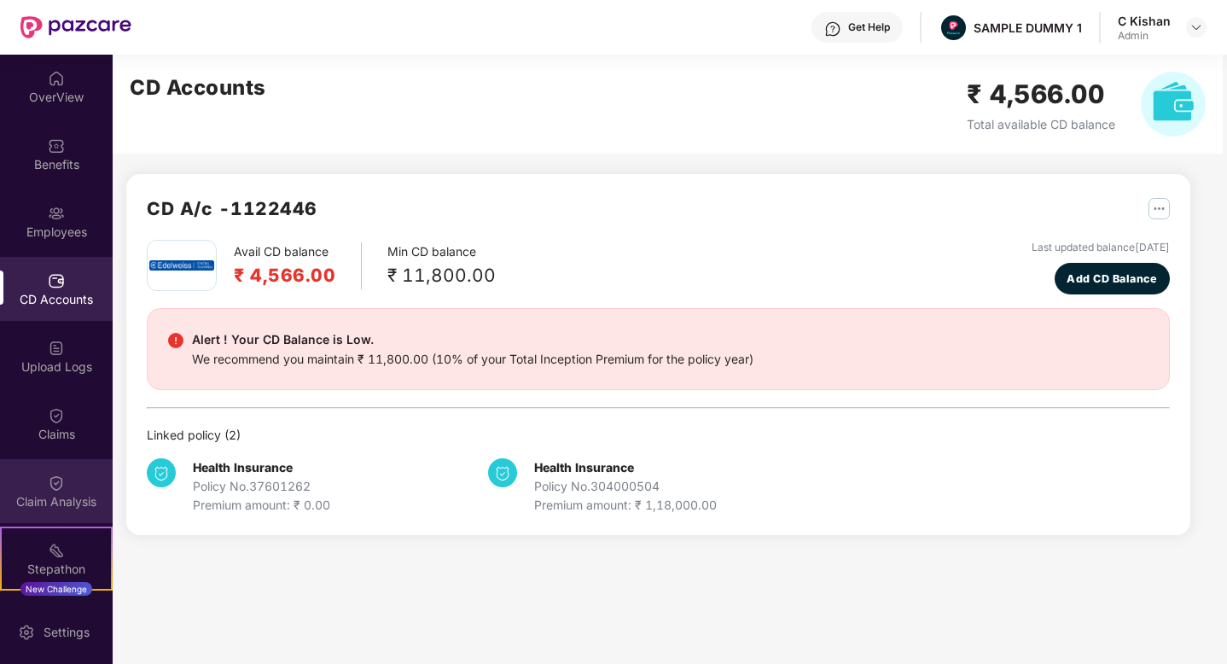
click at [55, 480] on img at bounding box center [56, 482] width 17 height 17
